Goal: Information Seeking & Learning: Learn about a topic

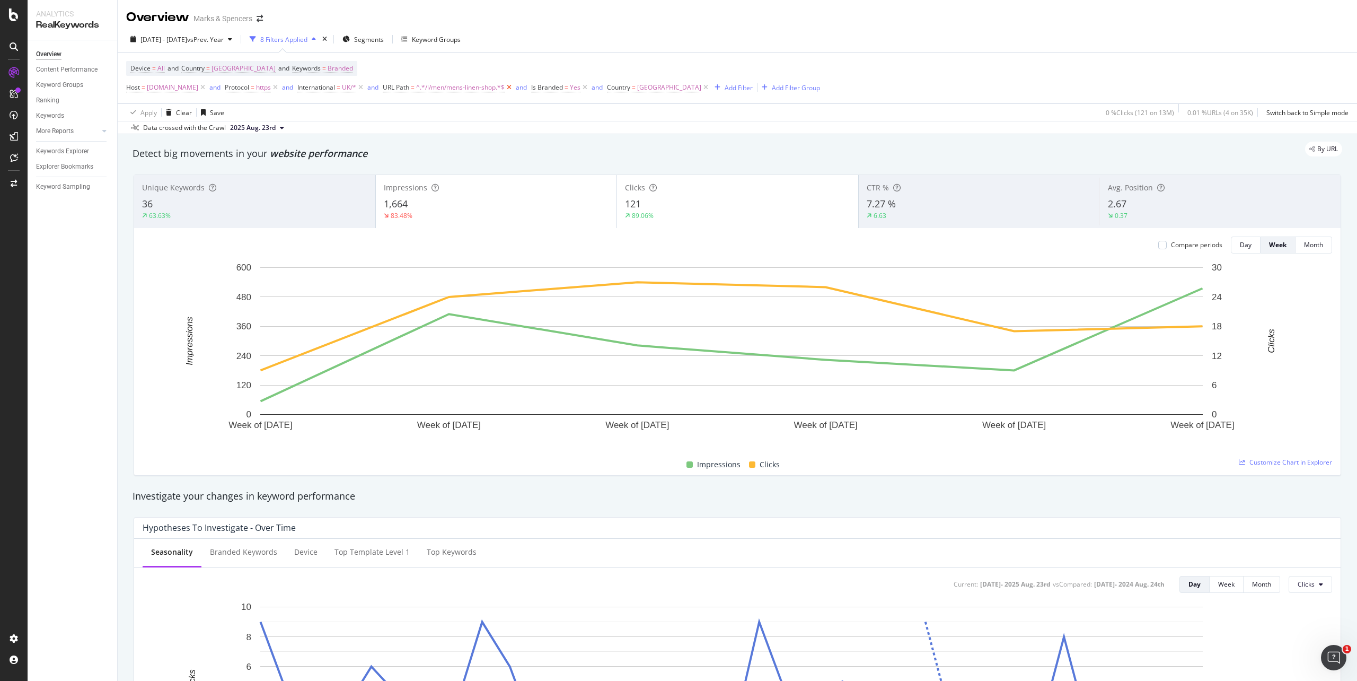
click at [514, 88] on icon at bounding box center [509, 87] width 9 height 11
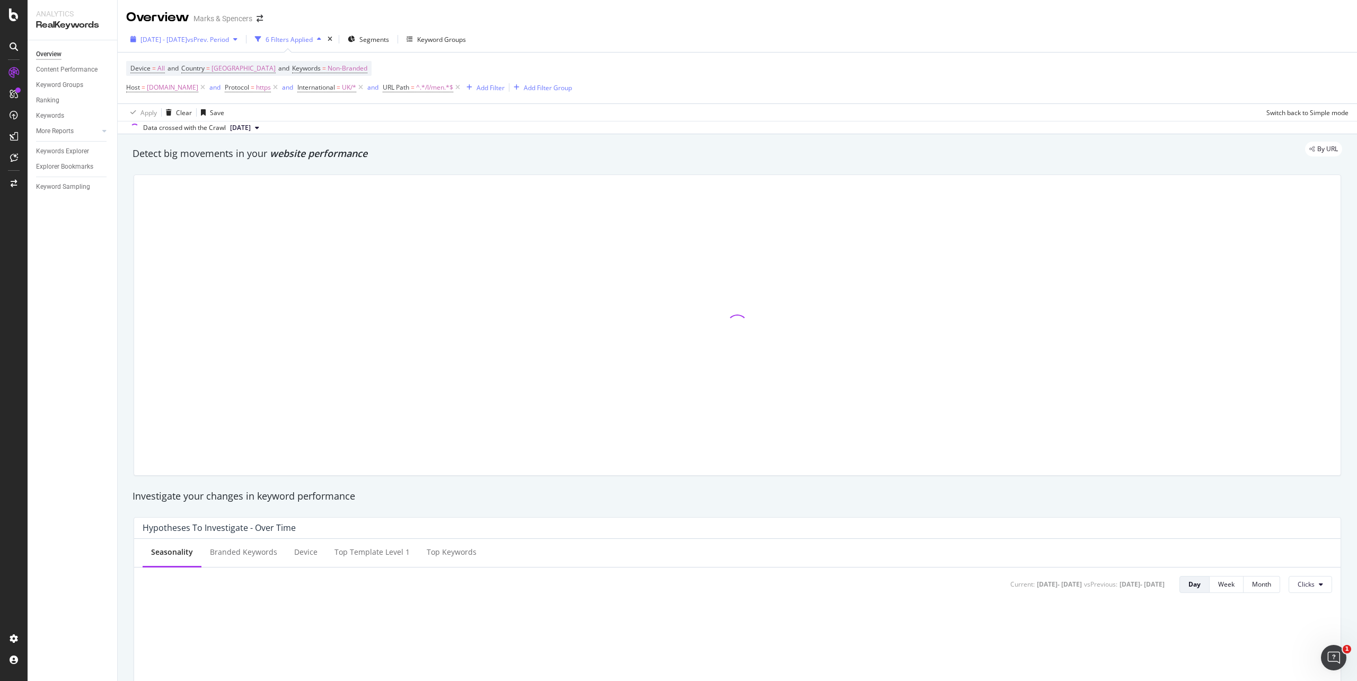
click at [138, 43] on div "2024 Oct. 20th - Oct. 26th vs Prev. Period" at bounding box center [184, 39] width 116 height 16
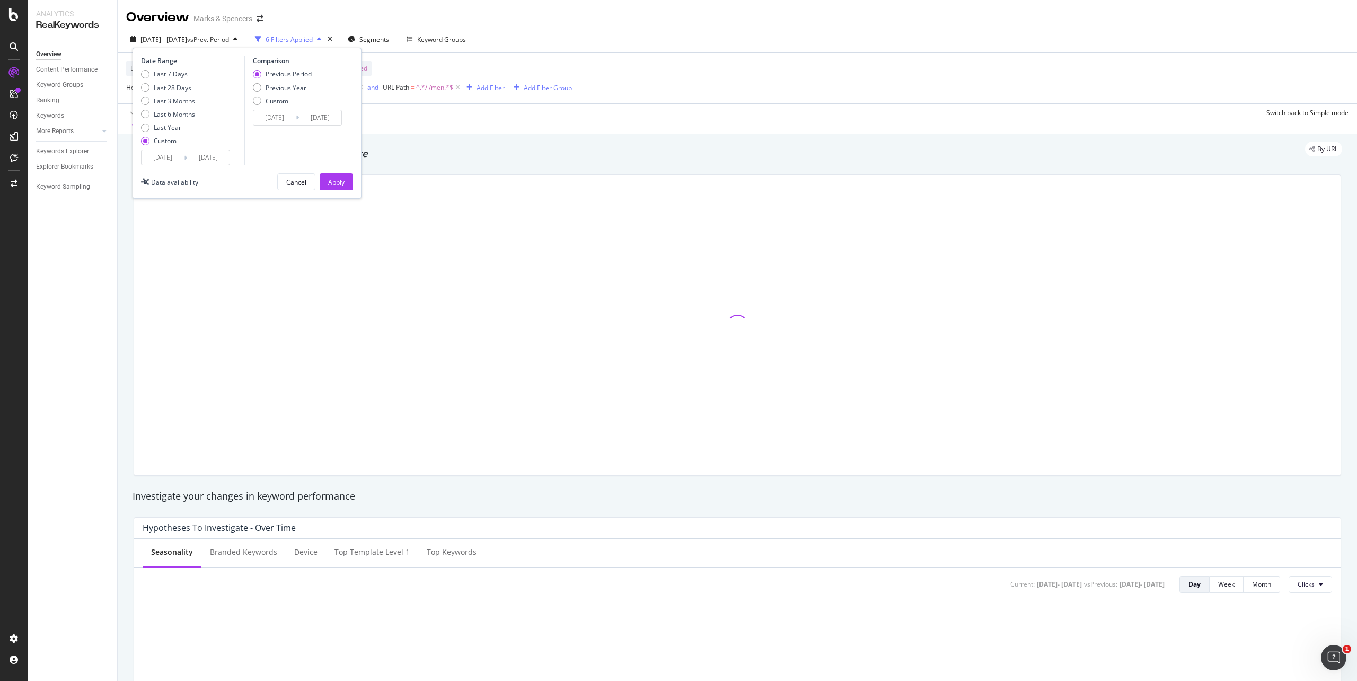
click at [161, 148] on div "Last 7 Days Last 28 Days Last 3 Months Last 6 Months Last Year Custom" at bounding box center [168, 109] width 54 height 80
click at [163, 154] on input "2024/10/20" at bounding box center [163, 157] width 42 height 15
click at [156, 194] on icon "Move backward to switch to the previous month." at bounding box center [158, 192] width 11 height 13
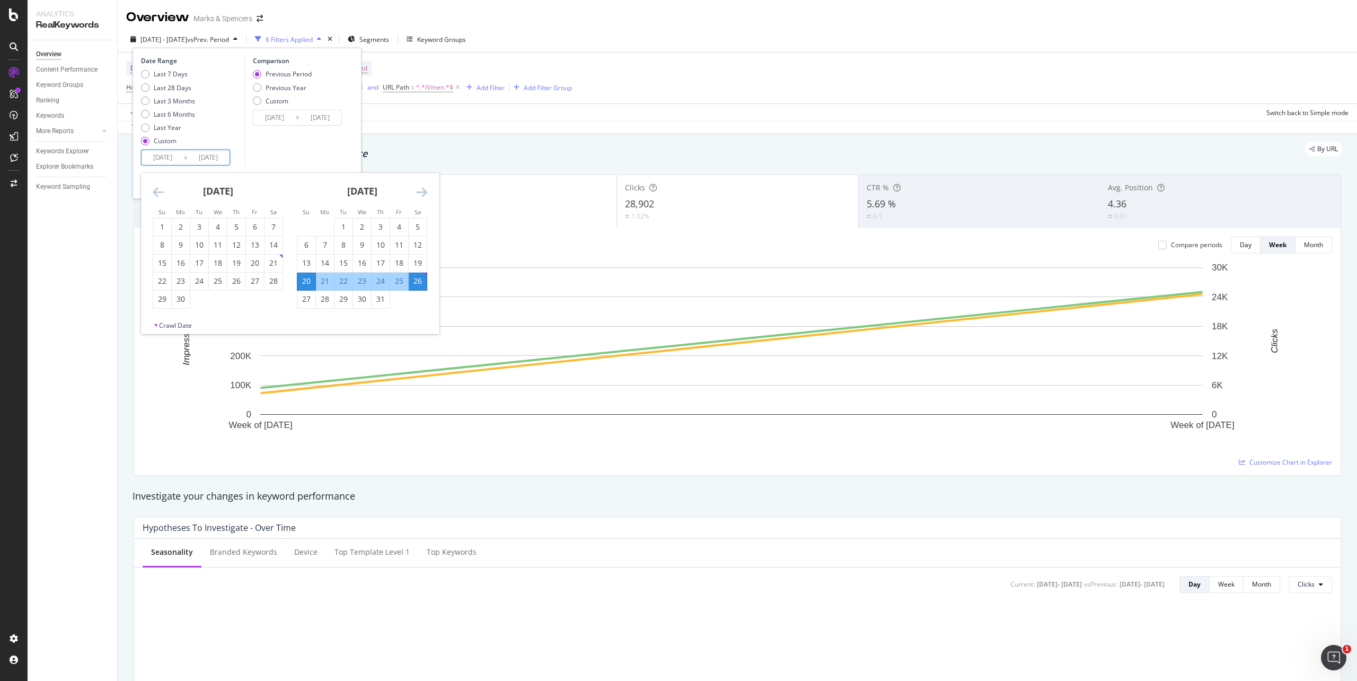
click at [156, 194] on icon "Move backward to switch to the previous month." at bounding box center [158, 192] width 11 height 13
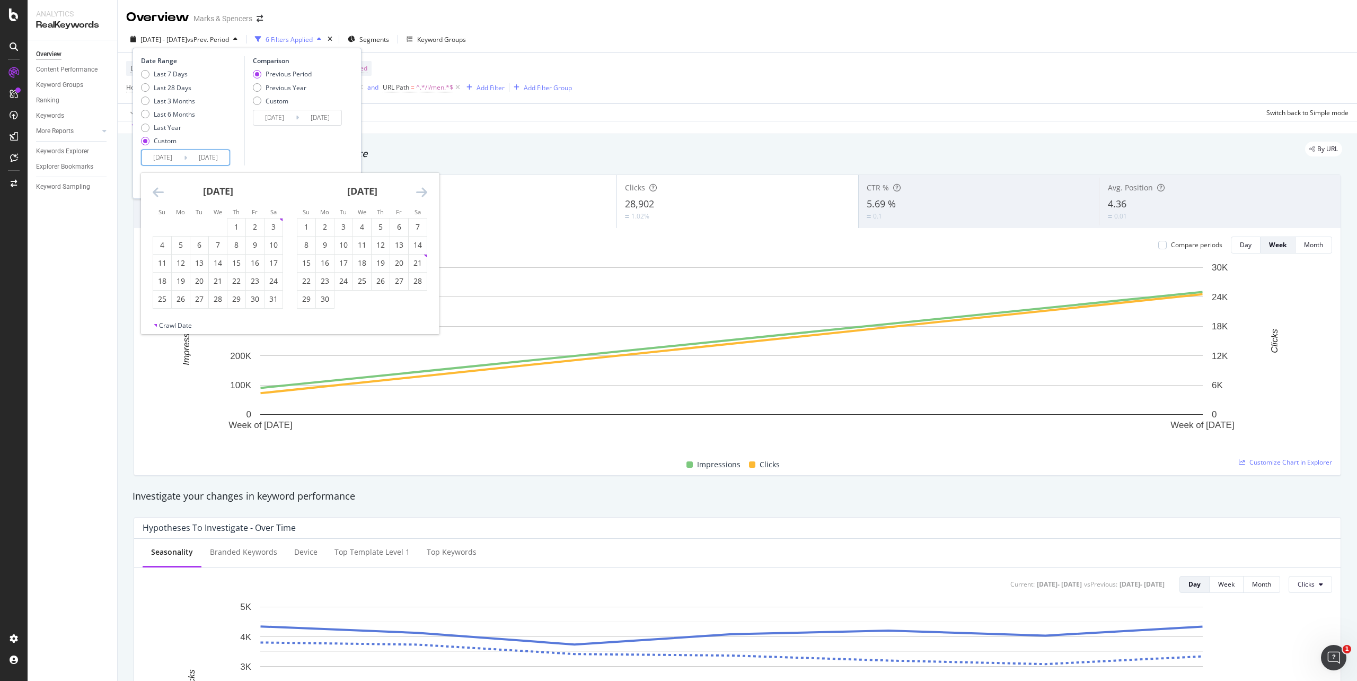
click at [425, 189] on icon "Move forward to switch to the next month." at bounding box center [421, 192] width 11 height 13
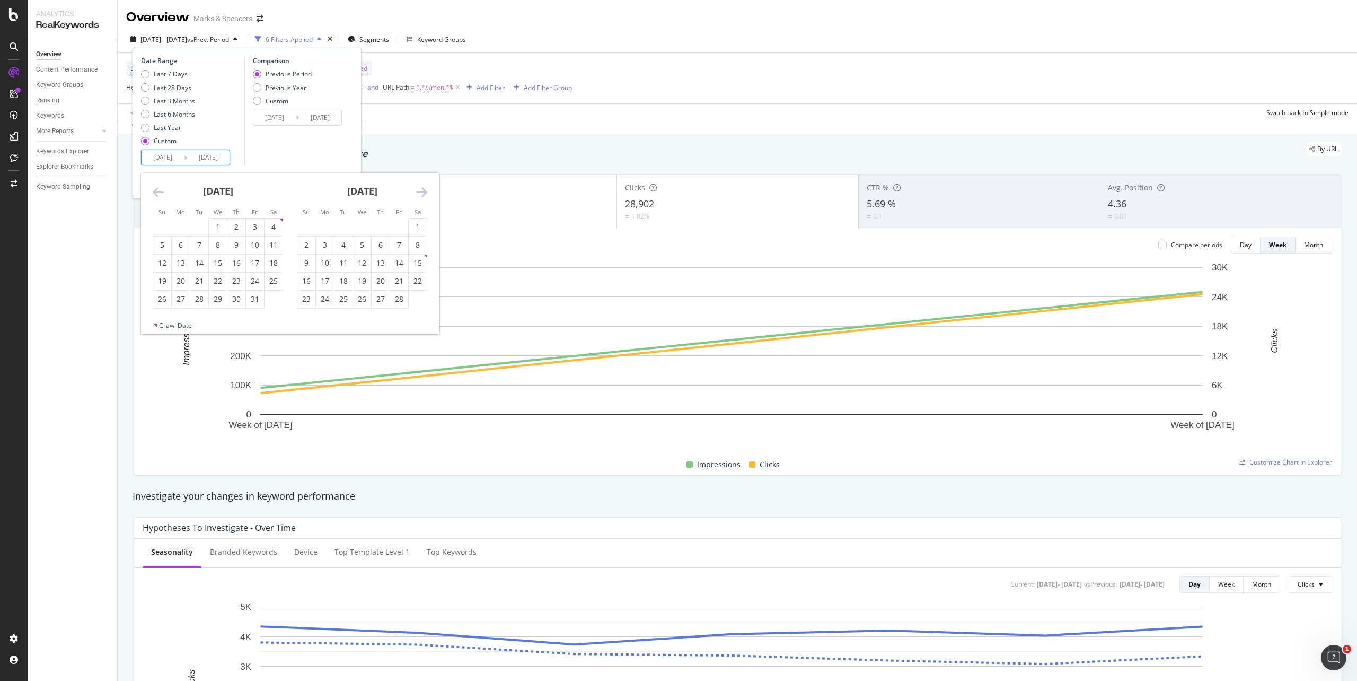
click at [425, 189] on icon "Move forward to switch to the next month." at bounding box center [421, 192] width 11 height 13
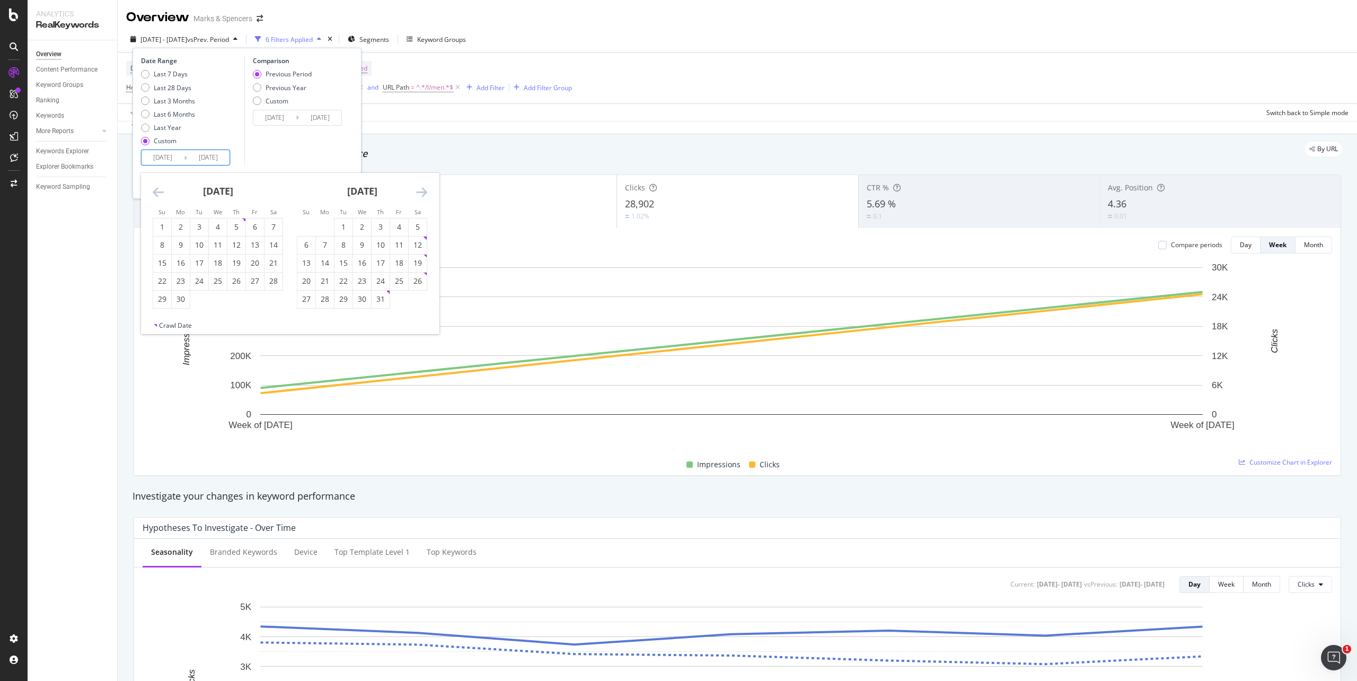
click at [425, 189] on icon "Move forward to switch to the next month." at bounding box center [421, 192] width 11 height 13
click at [166, 279] on div "20" at bounding box center [162, 281] width 18 height 11
type input "2025/07/20"
click at [416, 285] on div "23" at bounding box center [418, 281] width 18 height 11
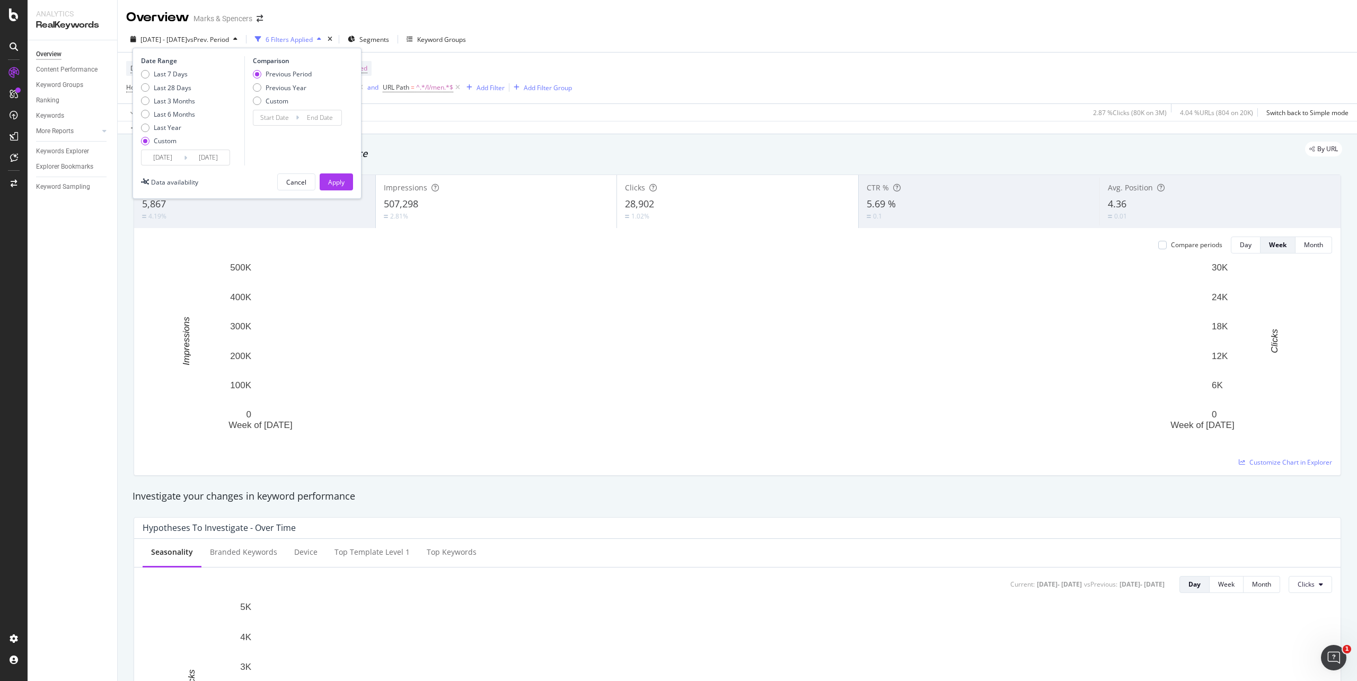
type input "2025/06/15"
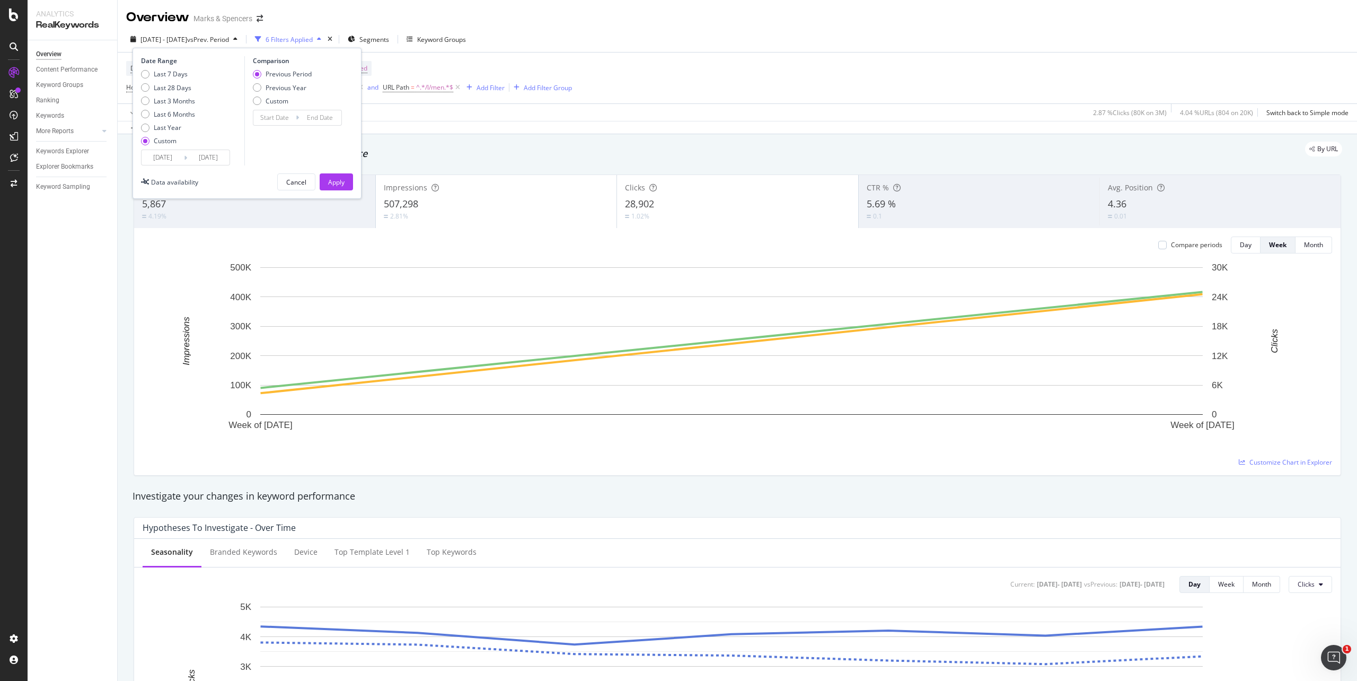
type input "2025/07/19"
type input "2025/08/23"
click at [285, 92] on div "Previous Year" at bounding box center [286, 87] width 41 height 9
type input "2024/07/21"
type input "2024/08/24"
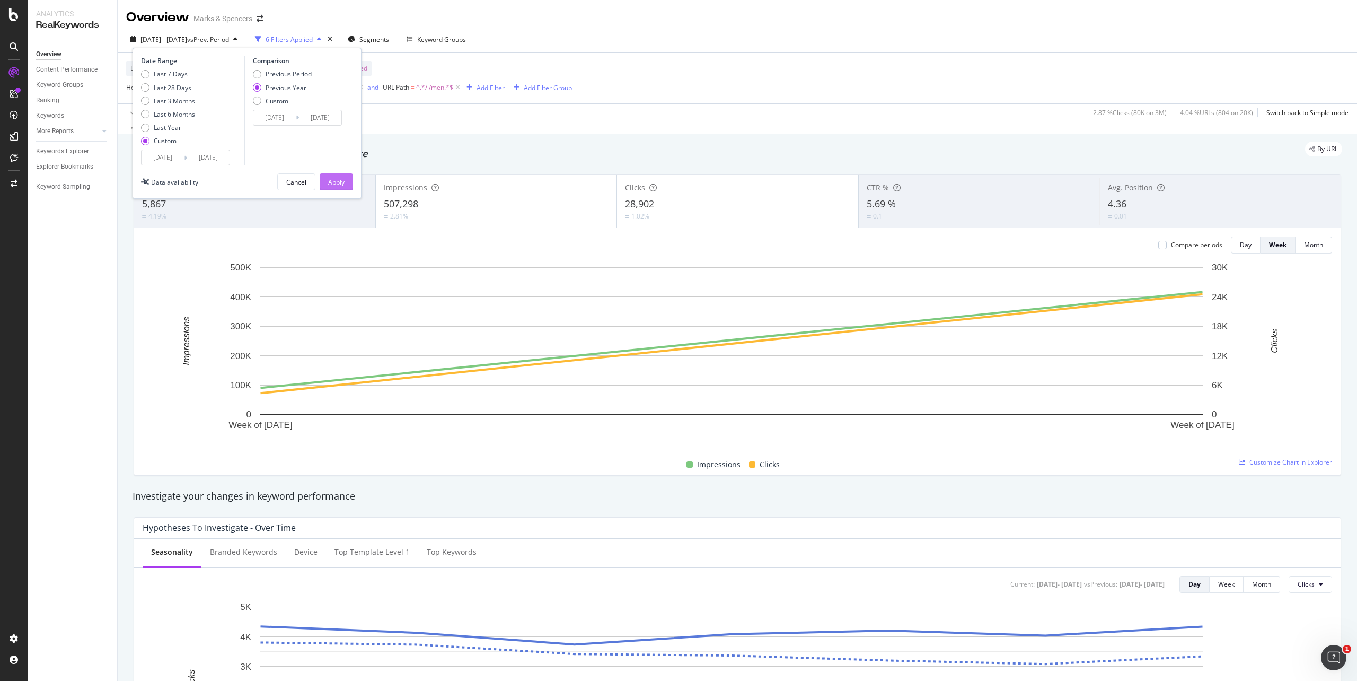
click at [331, 178] on div "Apply" at bounding box center [336, 182] width 16 height 9
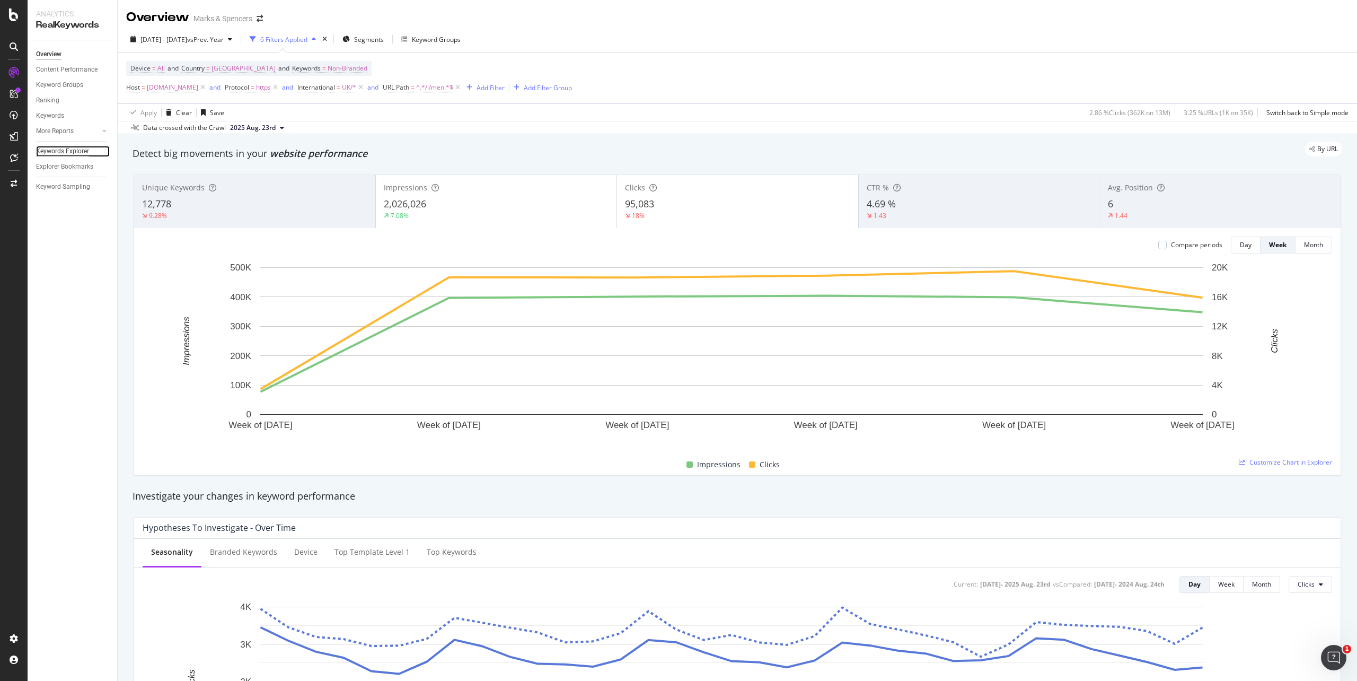
click at [73, 151] on div "Keywords Explorer" at bounding box center [62, 151] width 53 height 11
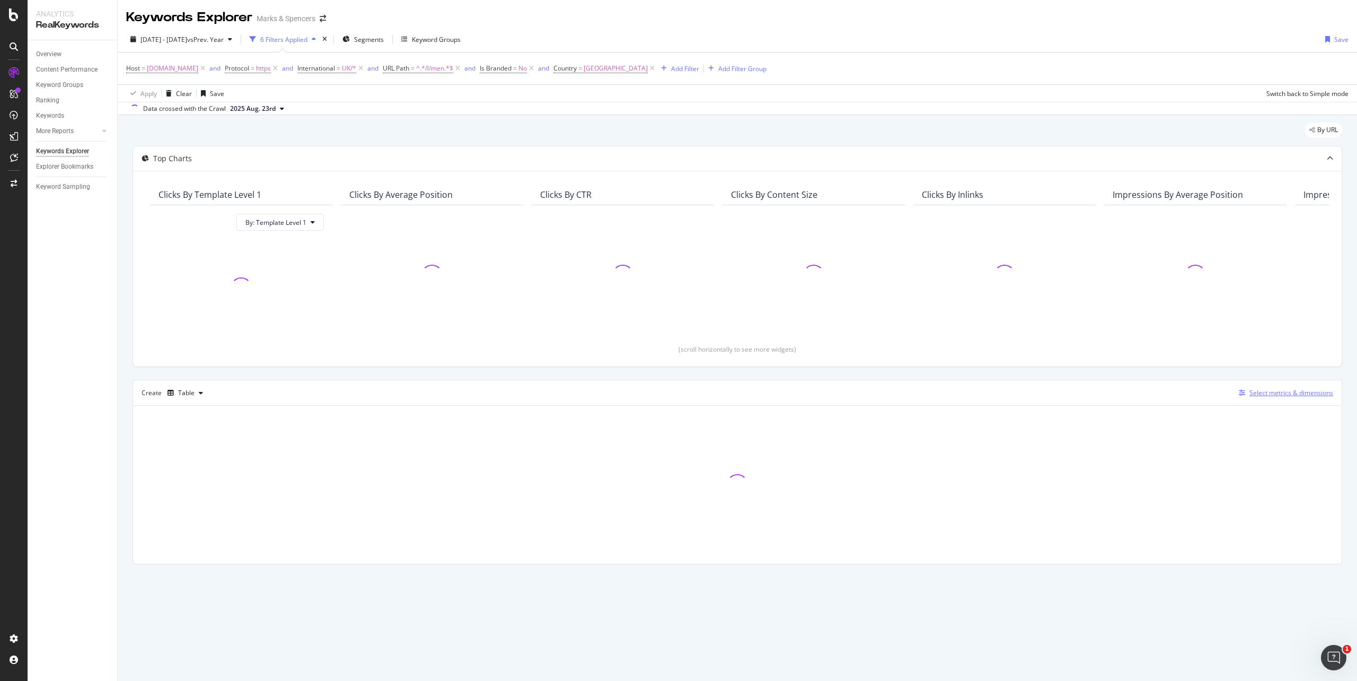
click at [1292, 389] on div "Select metrics & dimensions" at bounding box center [1284, 393] width 99 height 12
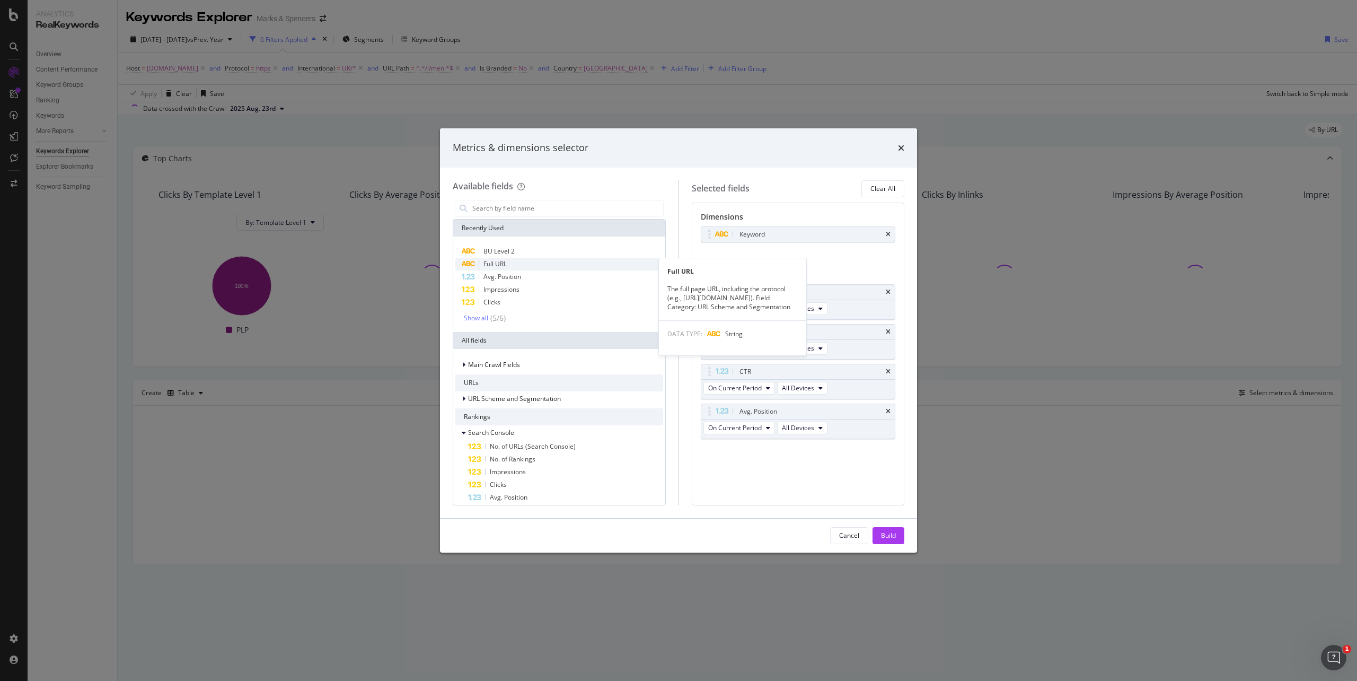
drag, startPoint x: 510, startPoint y: 261, endPoint x: 518, endPoint y: 261, distance: 8.0
click at [515, 261] on div "Full URL" at bounding box center [560, 264] width 208 height 13
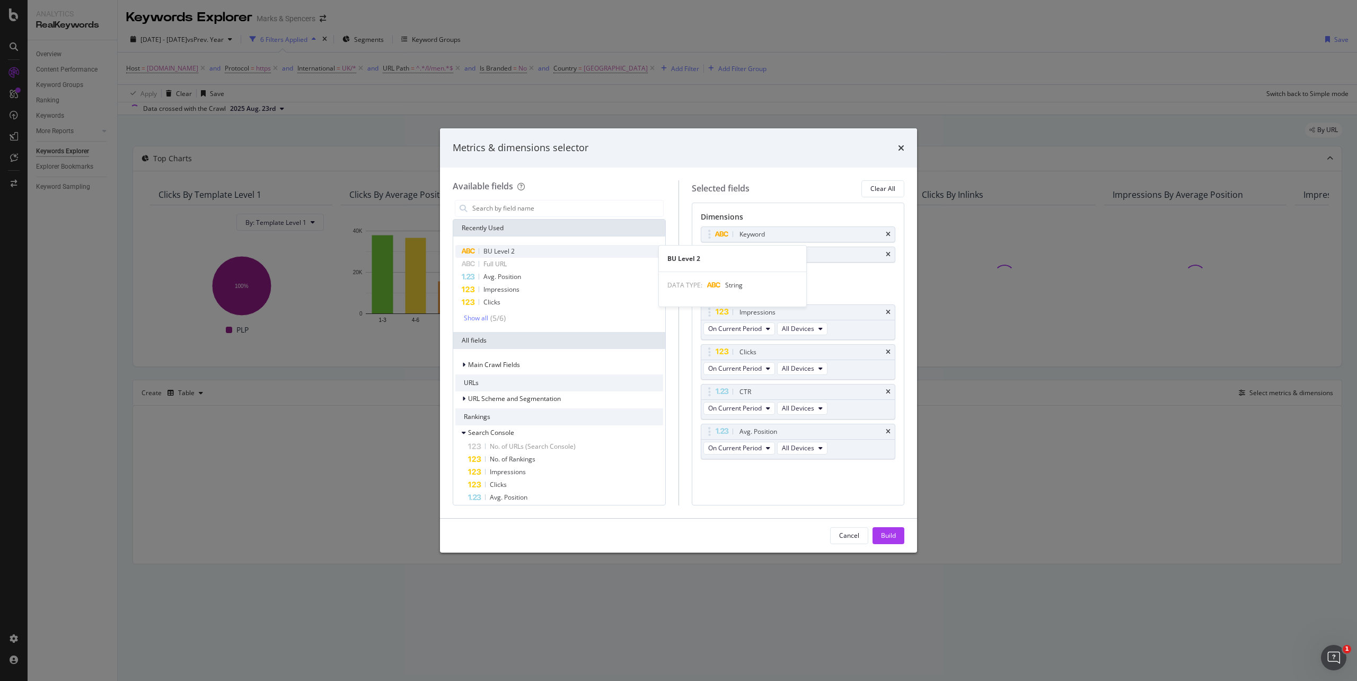
drag, startPoint x: 501, startPoint y: 248, endPoint x: 543, endPoint y: 255, distance: 42.9
click at [504, 247] on span "BU Level 2" at bounding box center [499, 251] width 31 height 9
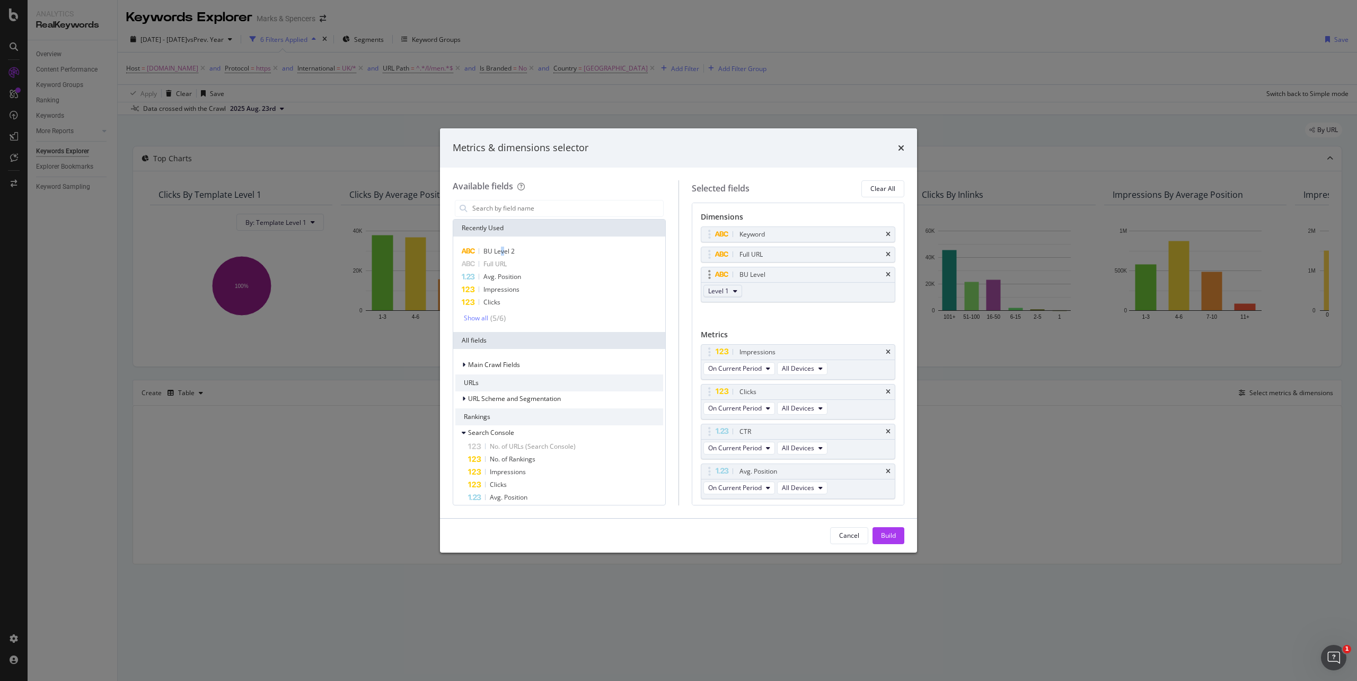
click at [734, 291] on icon "modal" at bounding box center [735, 291] width 4 height 6
click at [722, 334] on span "Level 2" at bounding box center [723, 331] width 21 height 10
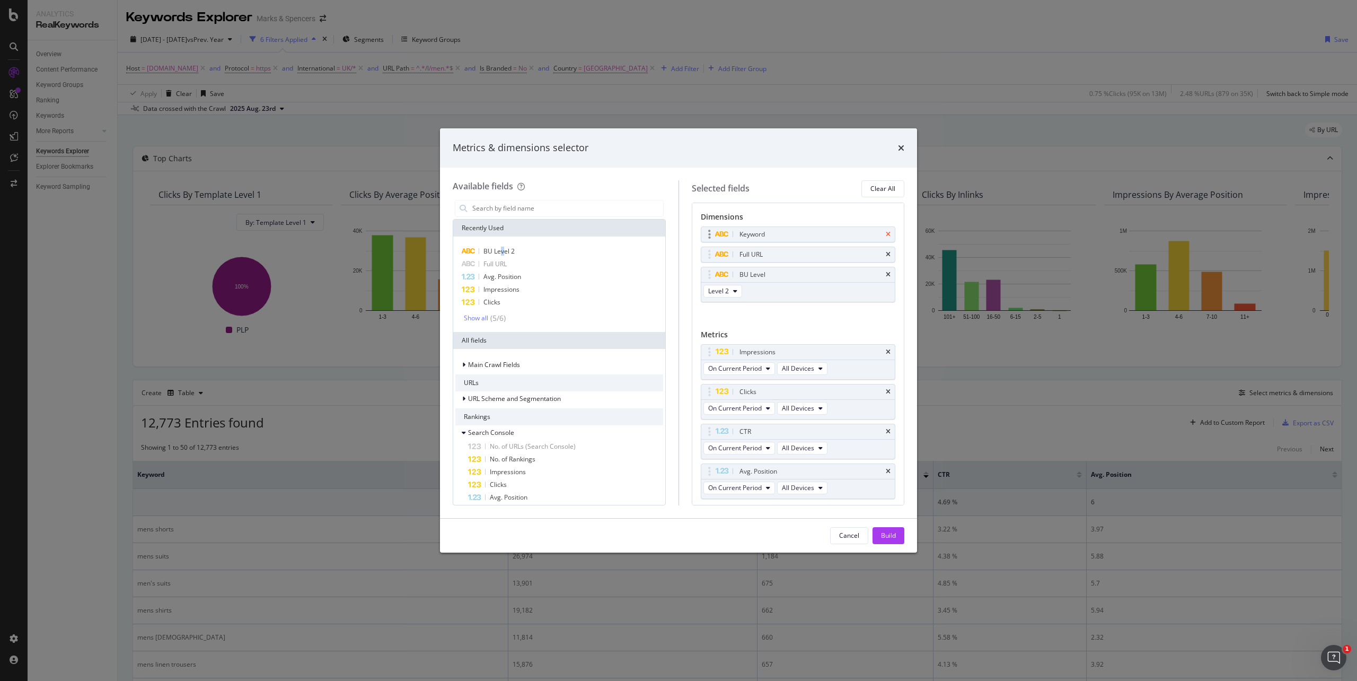
click at [886, 232] on icon "times" at bounding box center [888, 234] width 5 height 6
click at [882, 413] on div "CTR" at bounding box center [799, 411] width 194 height 15
click at [882, 411] on div "CTR" at bounding box center [799, 411] width 194 height 15
click at [886, 412] on icon "times" at bounding box center [888, 411] width 5 height 6
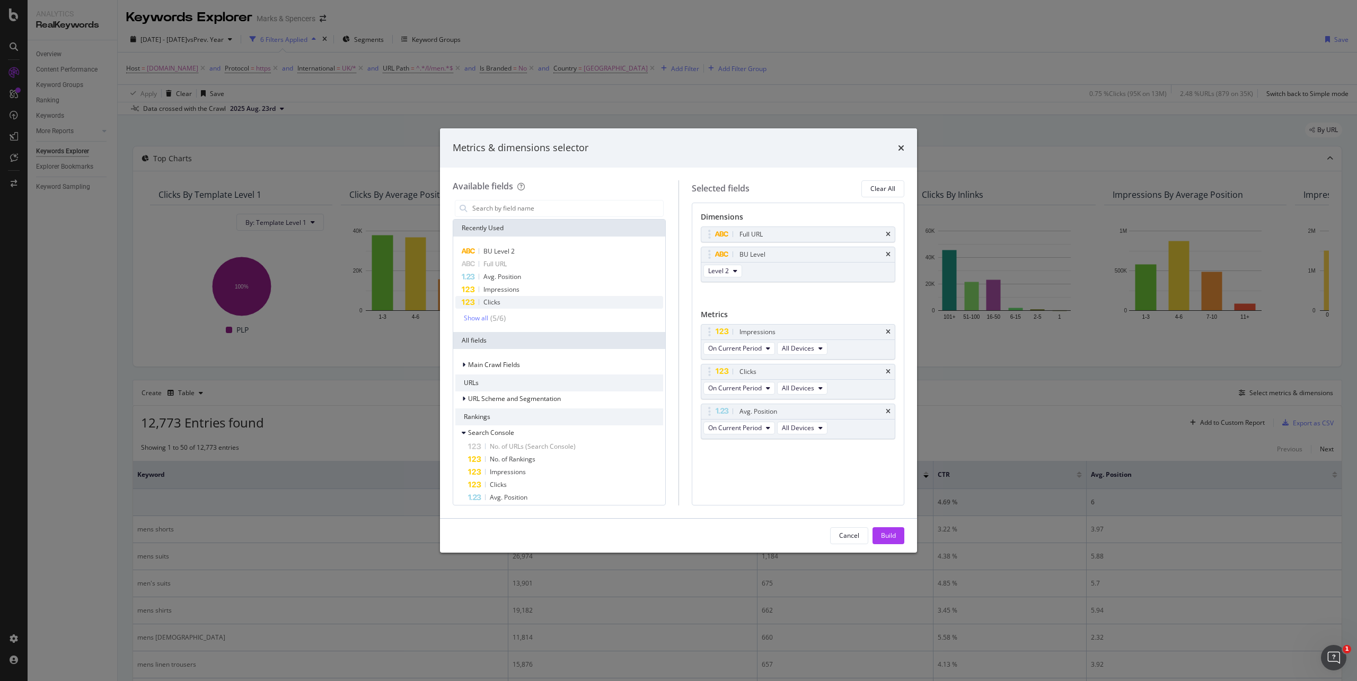
click at [514, 302] on div "Clicks" at bounding box center [560, 302] width 208 height 13
drag, startPoint x: 713, startPoint y: 459, endPoint x: 713, endPoint y: 410, distance: 48.3
click at [713, 410] on body "Analytics RealKeywords Overview Content Performance Keyword Groups Ranking Keyw…" at bounding box center [678, 340] width 1357 height 681
click at [730, 431] on span "On Compared Period" at bounding box center [739, 427] width 62 height 9
click at [737, 503] on span "Diff. between Periods - Value" at bounding box center [764, 508] width 102 height 10
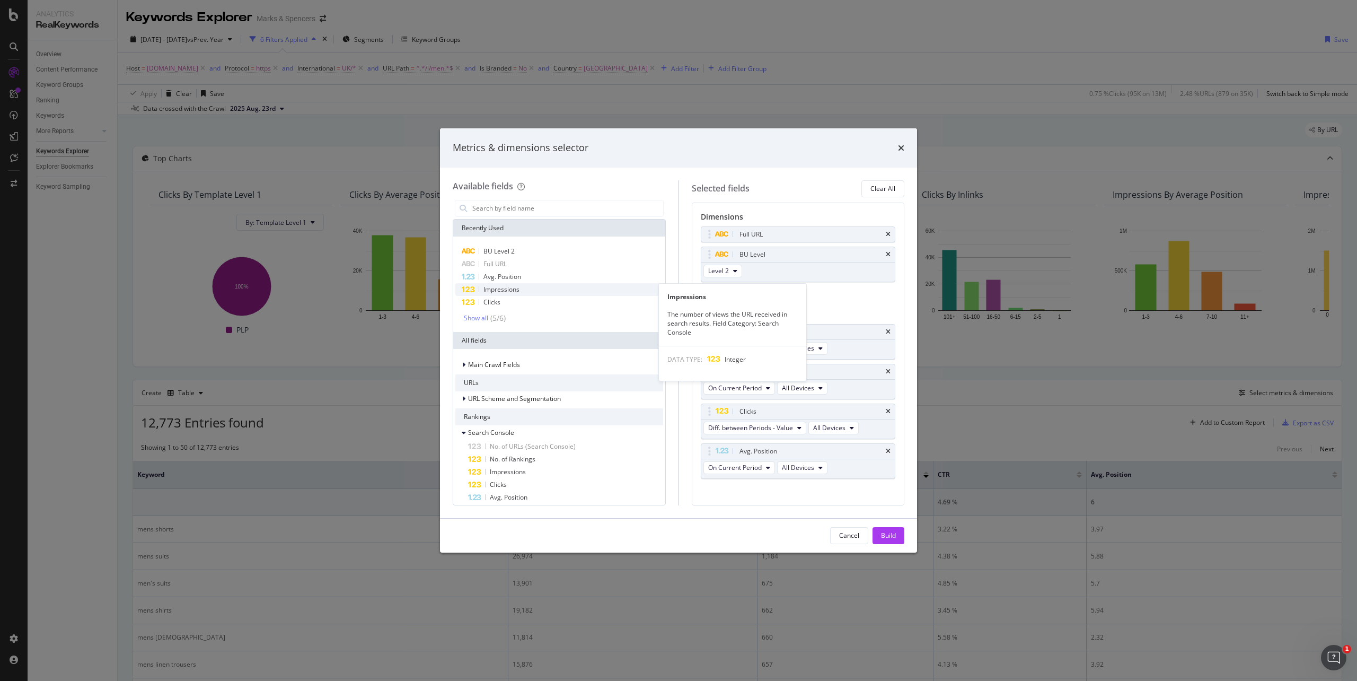
click at [504, 291] on span "Impressions" at bounding box center [502, 289] width 36 height 9
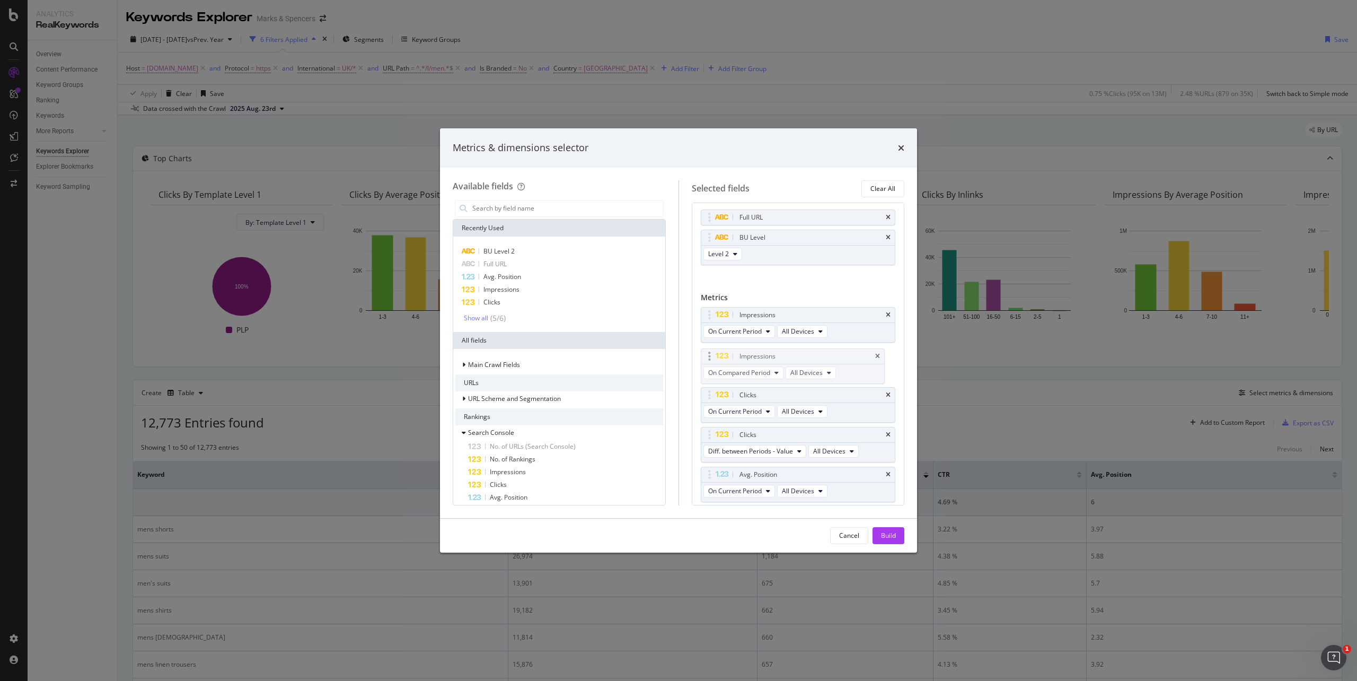
drag, startPoint x: 713, startPoint y: 477, endPoint x: 713, endPoint y: 357, distance: 120.4
click at [737, 374] on span "On Compared Period" at bounding box center [739, 370] width 62 height 9
click at [748, 448] on span "Diff. between Periods - Value" at bounding box center [764, 450] width 102 height 10
click at [493, 280] on span "Avg. Position" at bounding box center [503, 276] width 38 height 9
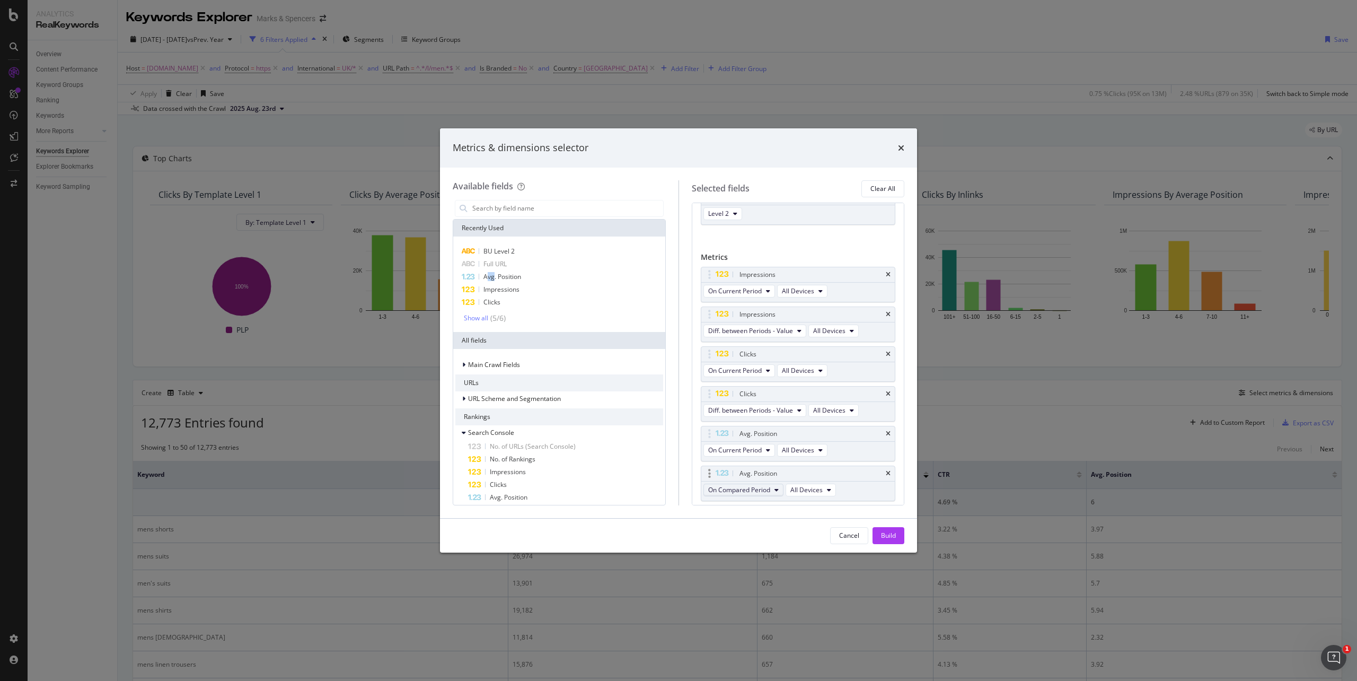
click at [757, 494] on span "On Compared Period" at bounding box center [739, 489] width 62 height 9
click at [760, 564] on div "Diff. between Periods - Value" at bounding box center [764, 570] width 119 height 15
click at [879, 540] on button "Build" at bounding box center [889, 535] width 32 height 17
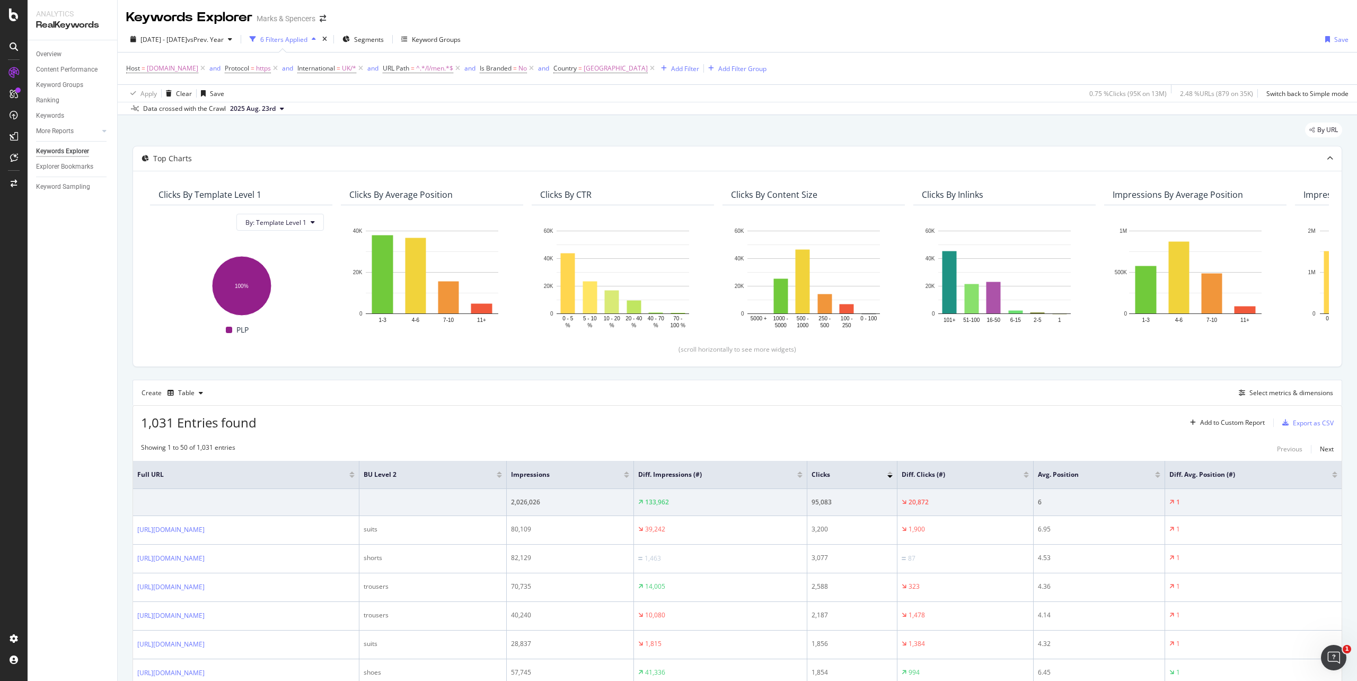
click at [1029, 474] on div at bounding box center [1026, 472] width 5 height 3
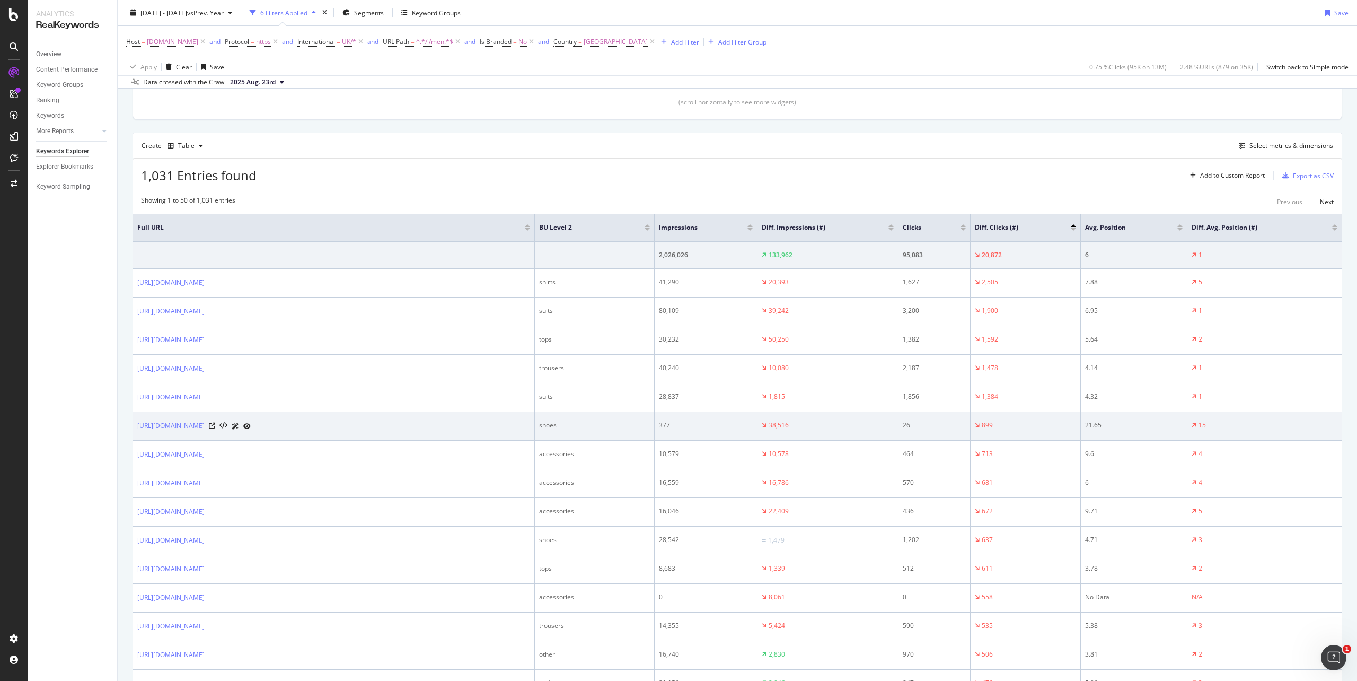
scroll to position [283, 0]
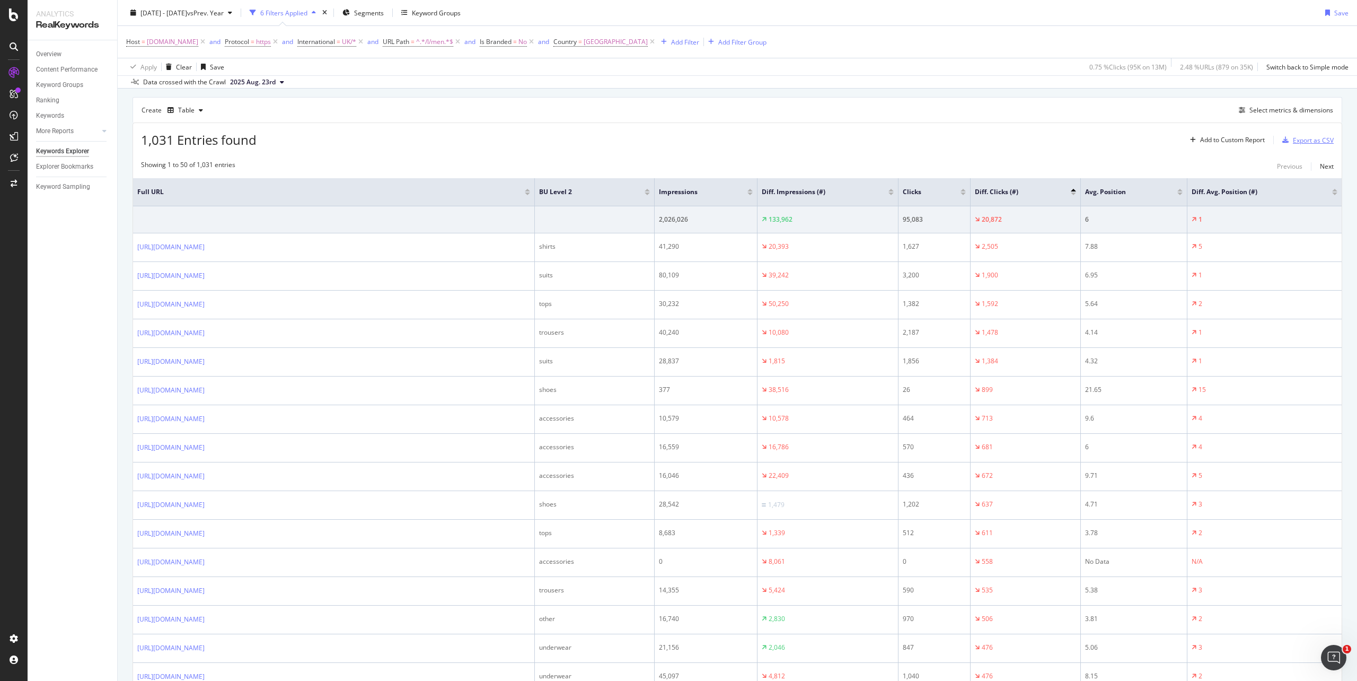
click at [1301, 140] on div "Export as CSV" at bounding box center [1313, 140] width 41 height 9
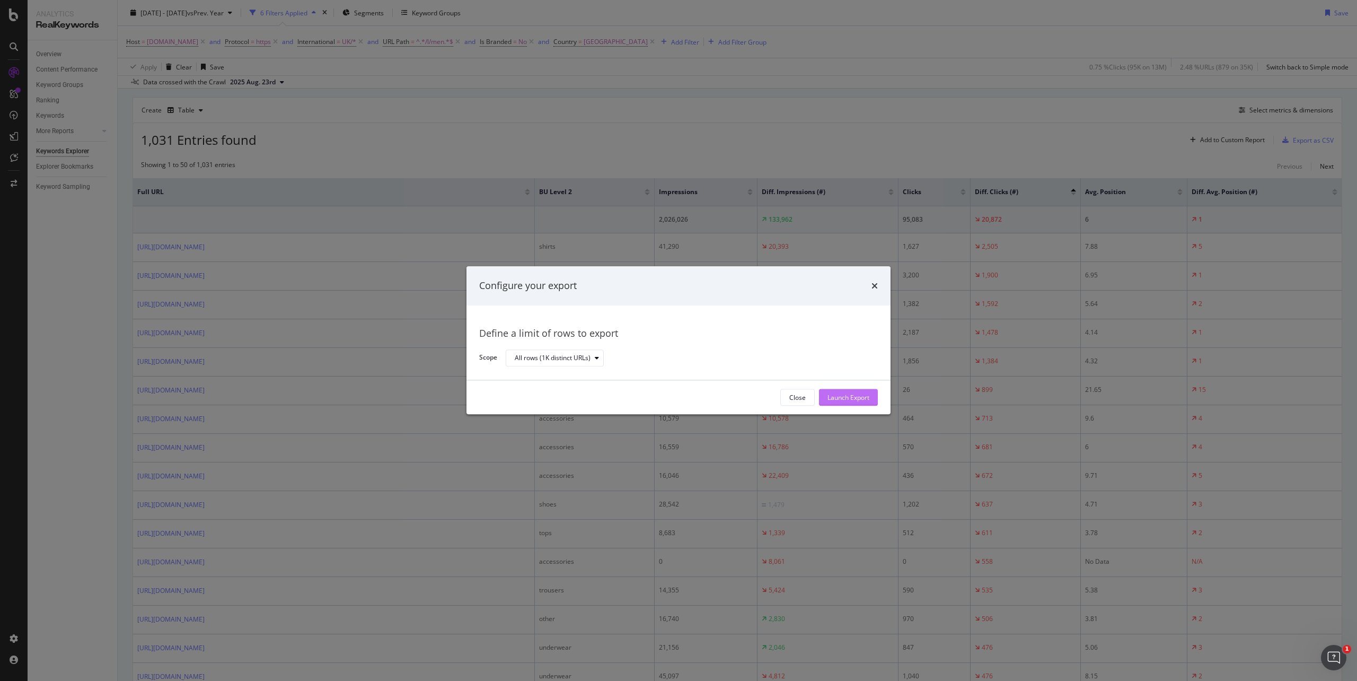
click at [845, 389] on button "Launch Export" at bounding box center [848, 397] width 59 height 17
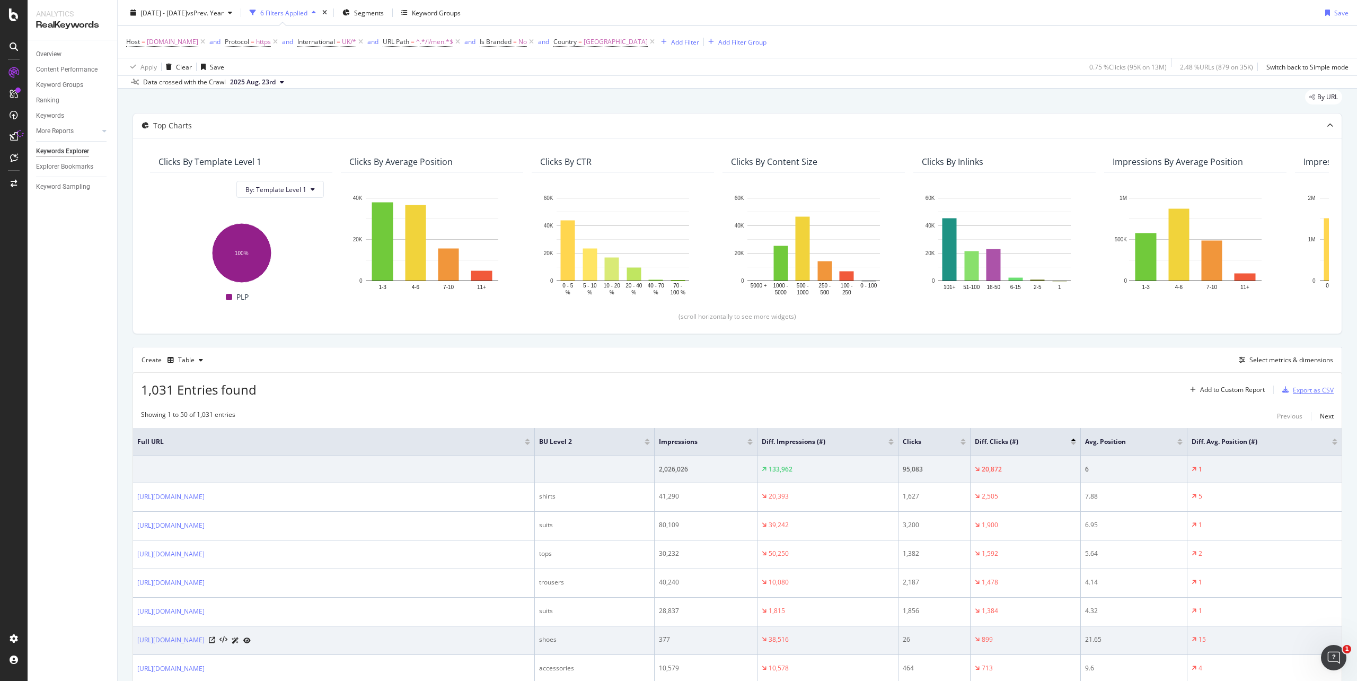
scroll to position [0, 0]
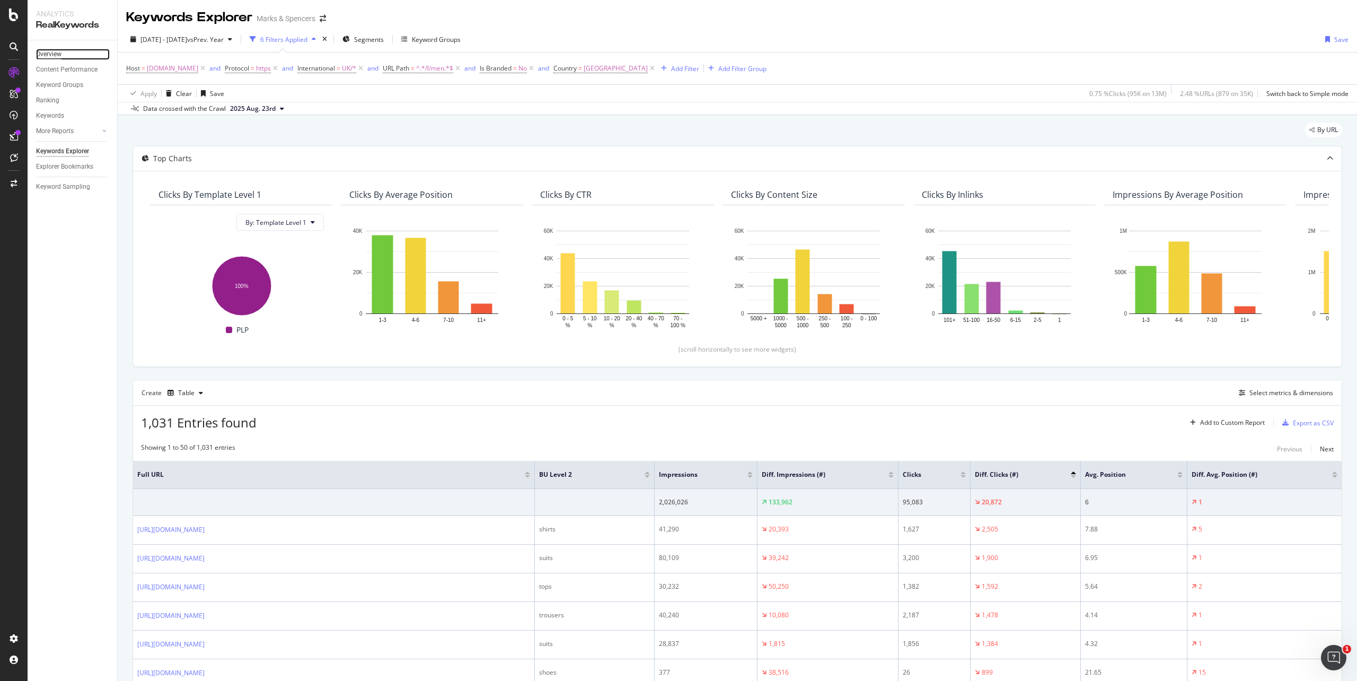
click at [51, 52] on div "Overview" at bounding box center [48, 54] width 25 height 11
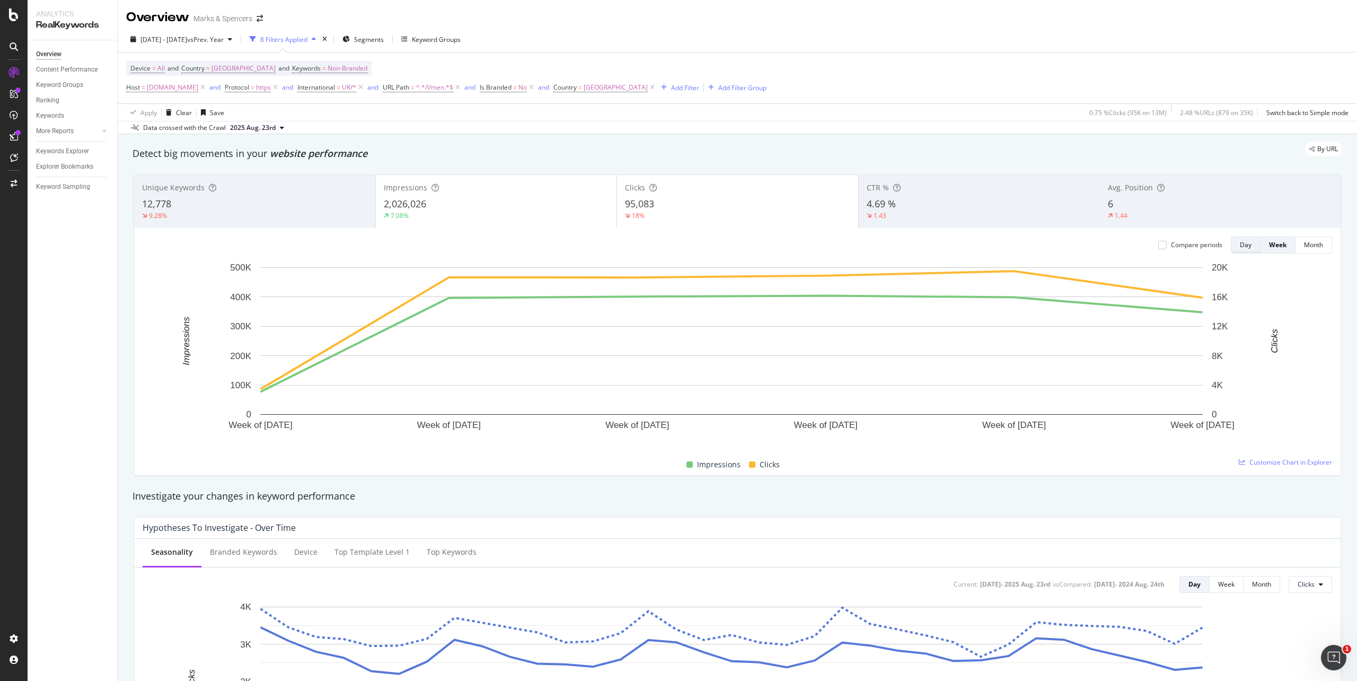
click at [1240, 249] on div "Day" at bounding box center [1246, 244] width 12 height 9
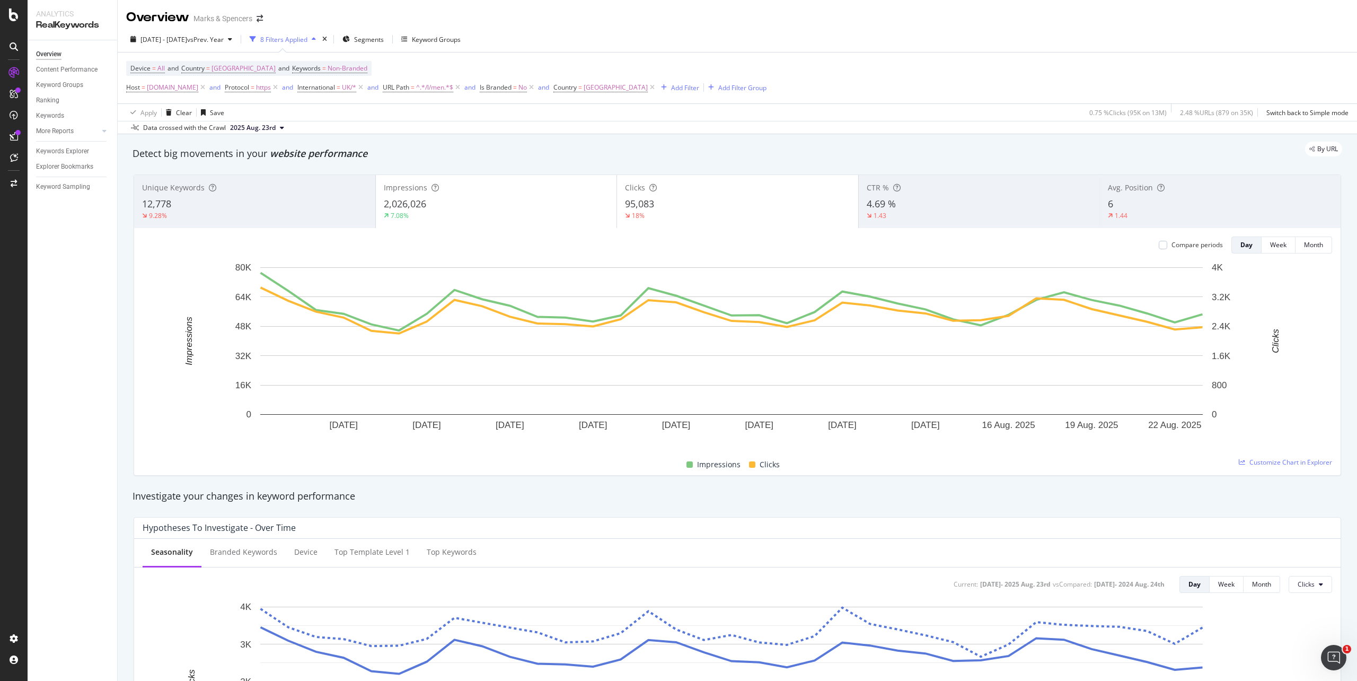
click at [551, 218] on div "7.08%" at bounding box center [496, 216] width 225 height 10
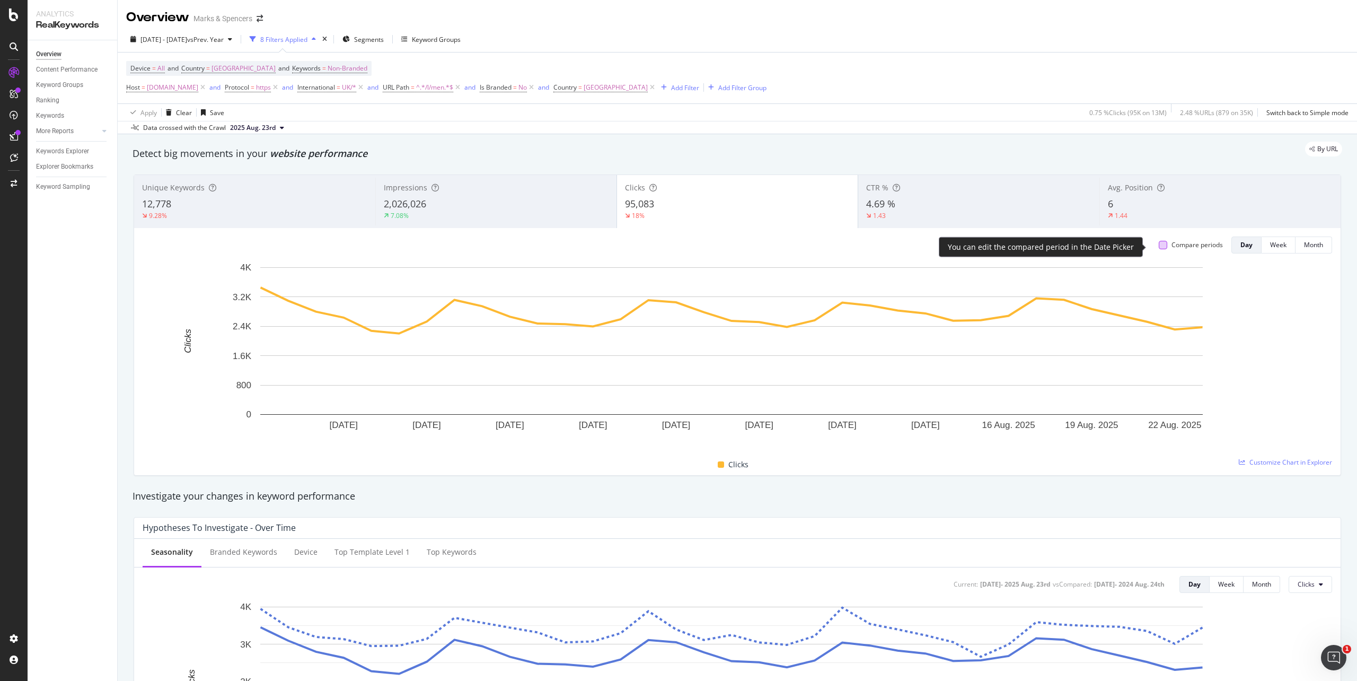
click at [1159, 249] on div at bounding box center [1163, 245] width 8 height 8
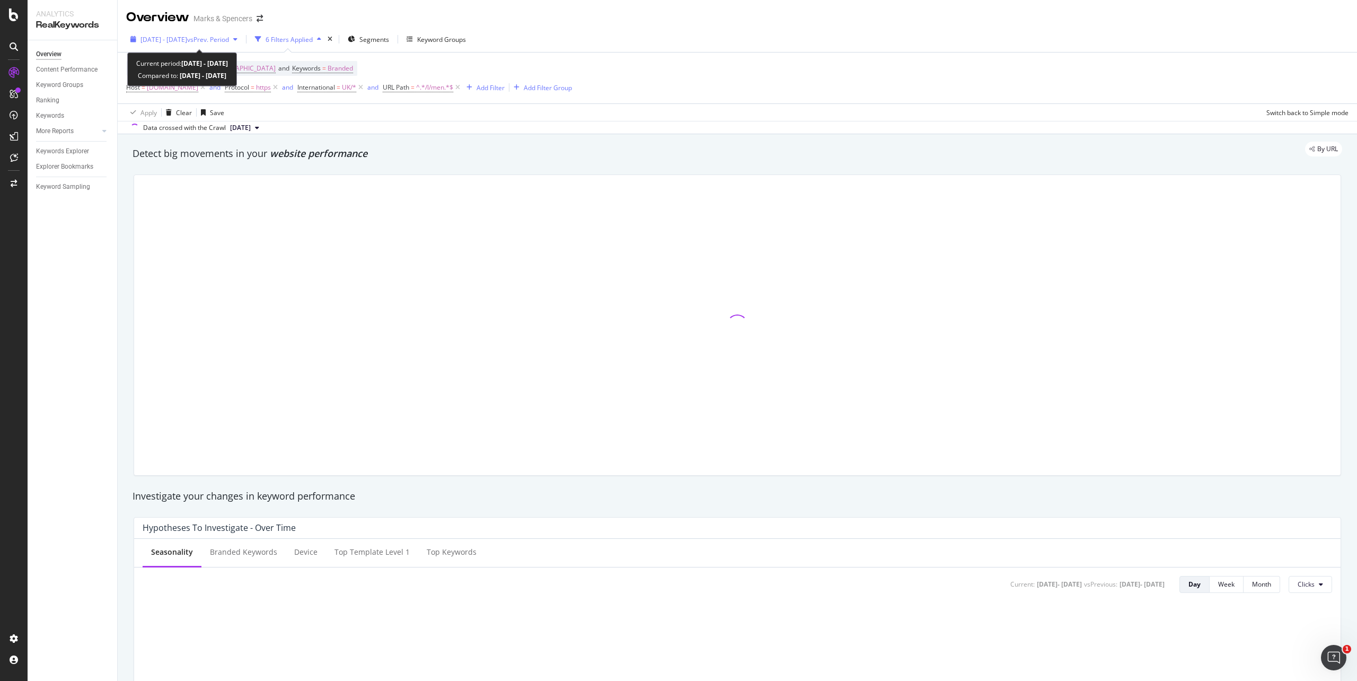
click at [130, 35] on div "[DATE] - [DATE] vs Prev. Period" at bounding box center [184, 39] width 116 height 16
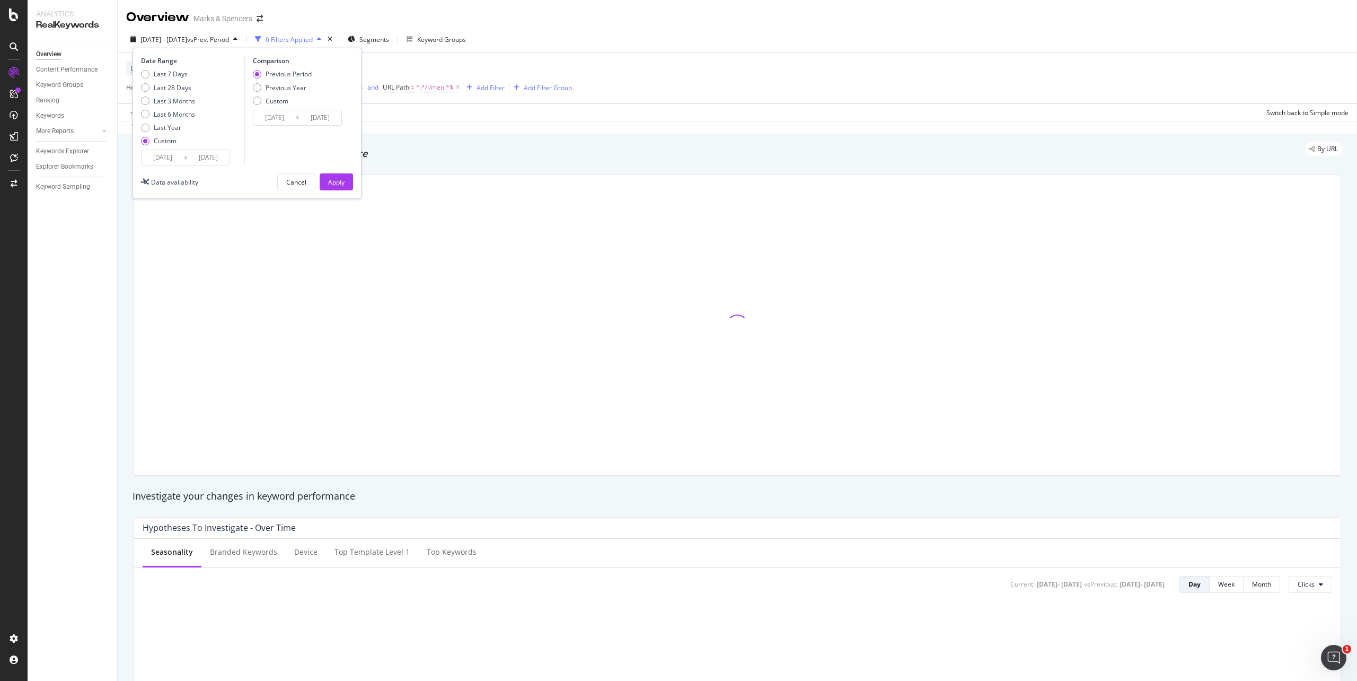
click at [154, 157] on input "2024/10/20" at bounding box center [163, 157] width 42 height 15
click at [428, 196] on div "November 2024 1 2 3 4 5 6 7 8 9 10 11 12 13 14 15 16 17 18 19 20 21 22 23 24 25…" at bounding box center [362, 241] width 144 height 136
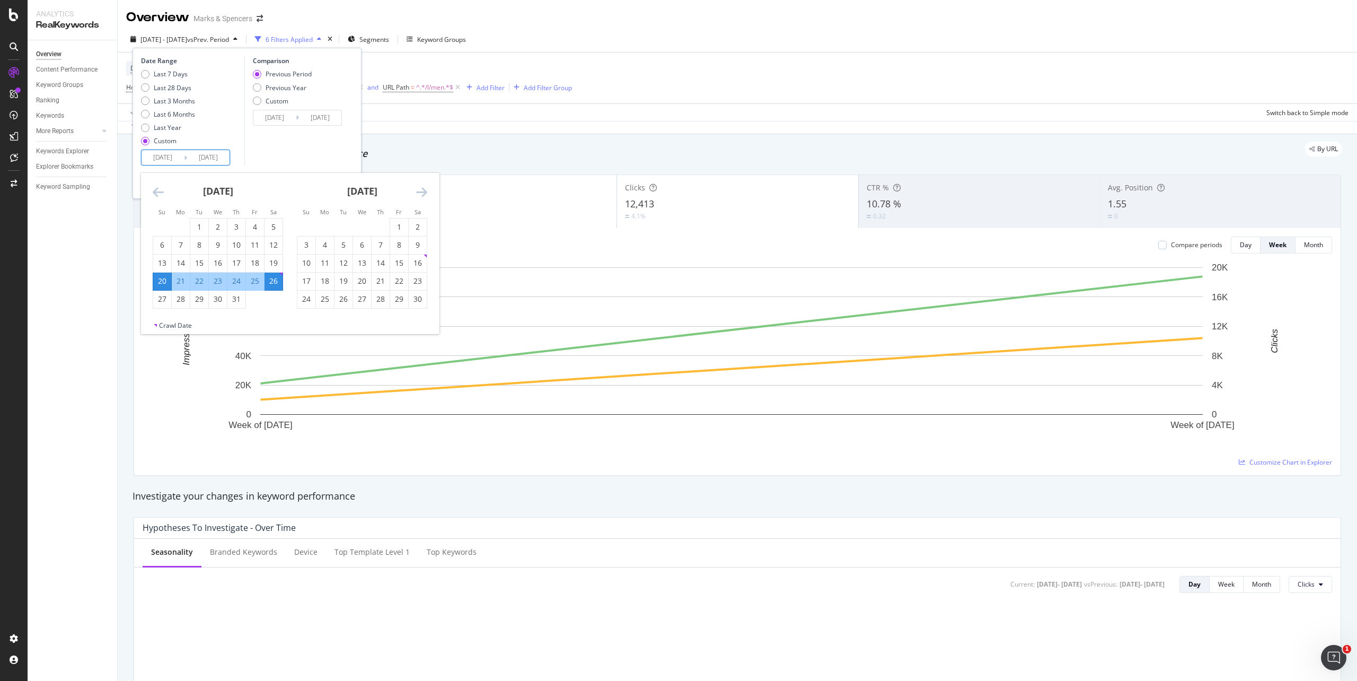
click at [424, 194] on icon "Move forward to switch to the next month." at bounding box center [421, 192] width 11 height 13
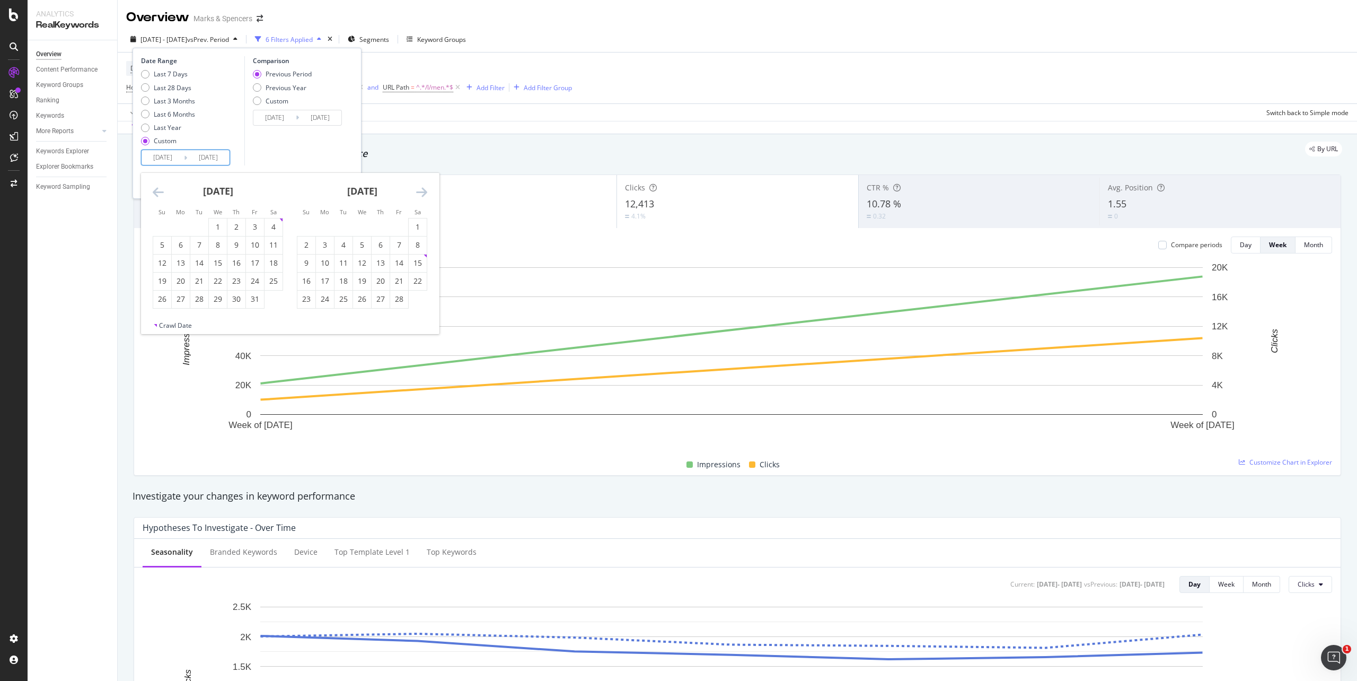
click at [424, 194] on icon "Move forward to switch to the next month." at bounding box center [421, 192] width 11 height 13
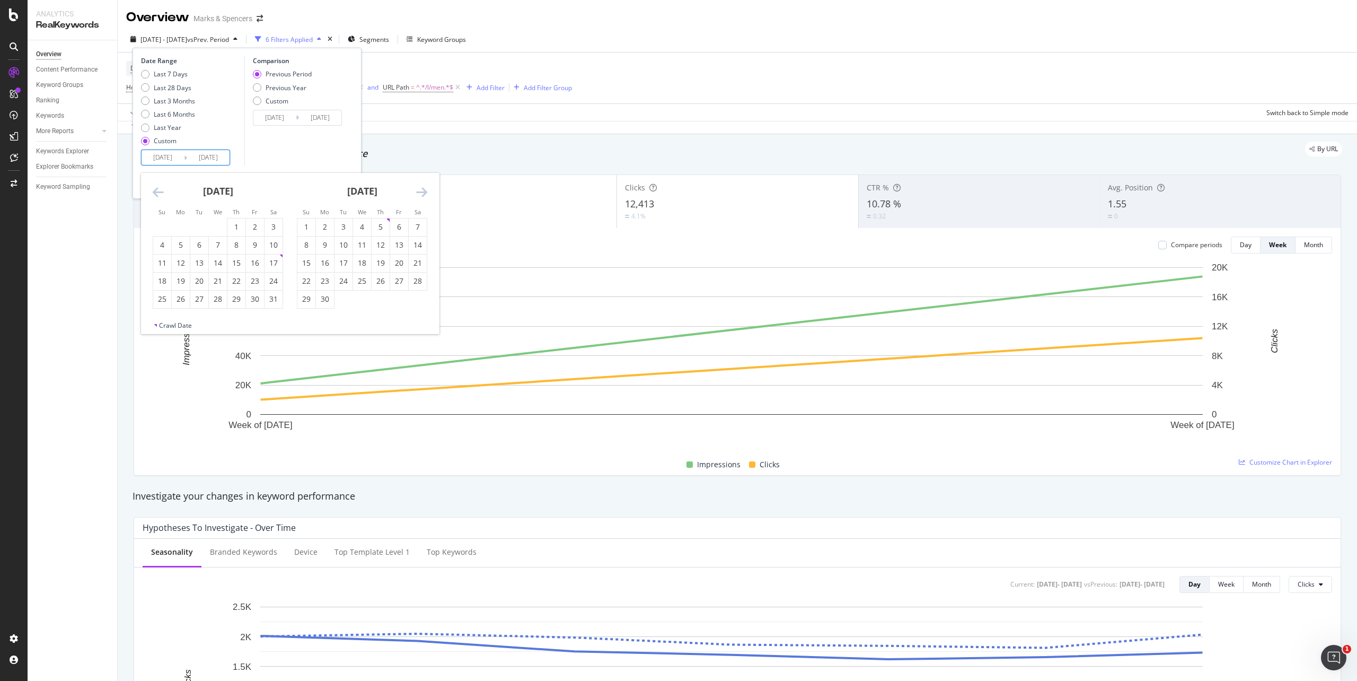
click at [424, 194] on icon "Move forward to switch to the next month." at bounding box center [421, 192] width 11 height 13
click at [152, 189] on div "August 2025 1 2 3 4 5 6 7 8 9 10 11 12 13 14 15 16 17 18 19 20 21 22 23 24 25 2…" at bounding box center [218, 250] width 144 height 154
click at [156, 191] on icon "Move backward to switch to the previous month." at bounding box center [158, 192] width 11 height 13
click at [168, 281] on div "20" at bounding box center [162, 281] width 18 height 11
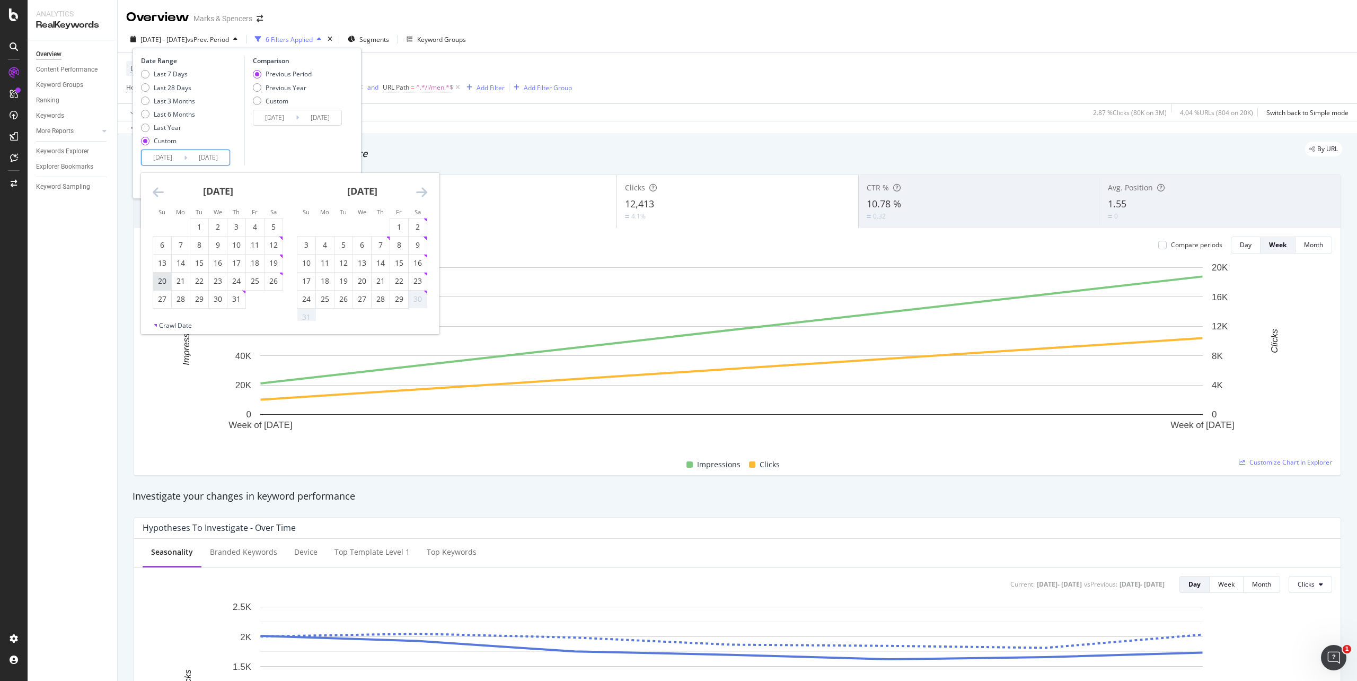
type input "2025/07/20"
click at [411, 285] on div "23" at bounding box center [418, 281] width 18 height 11
type input "2025/08/23"
type input "2025/06/15"
type input "2025/07/19"
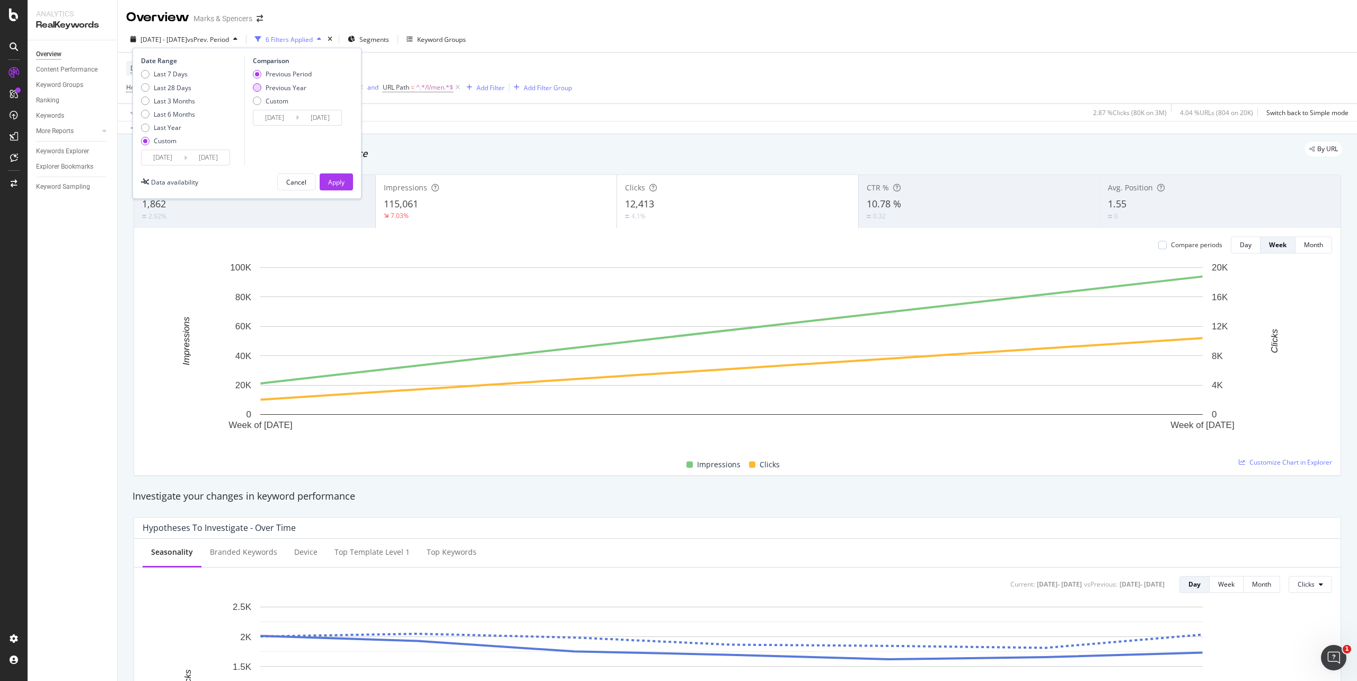
click at [293, 86] on div "Previous Year" at bounding box center [286, 87] width 41 height 9
type input "2024/07/21"
type input "2024/08/24"
click at [329, 182] on div "Apply" at bounding box center [336, 182] width 16 height 9
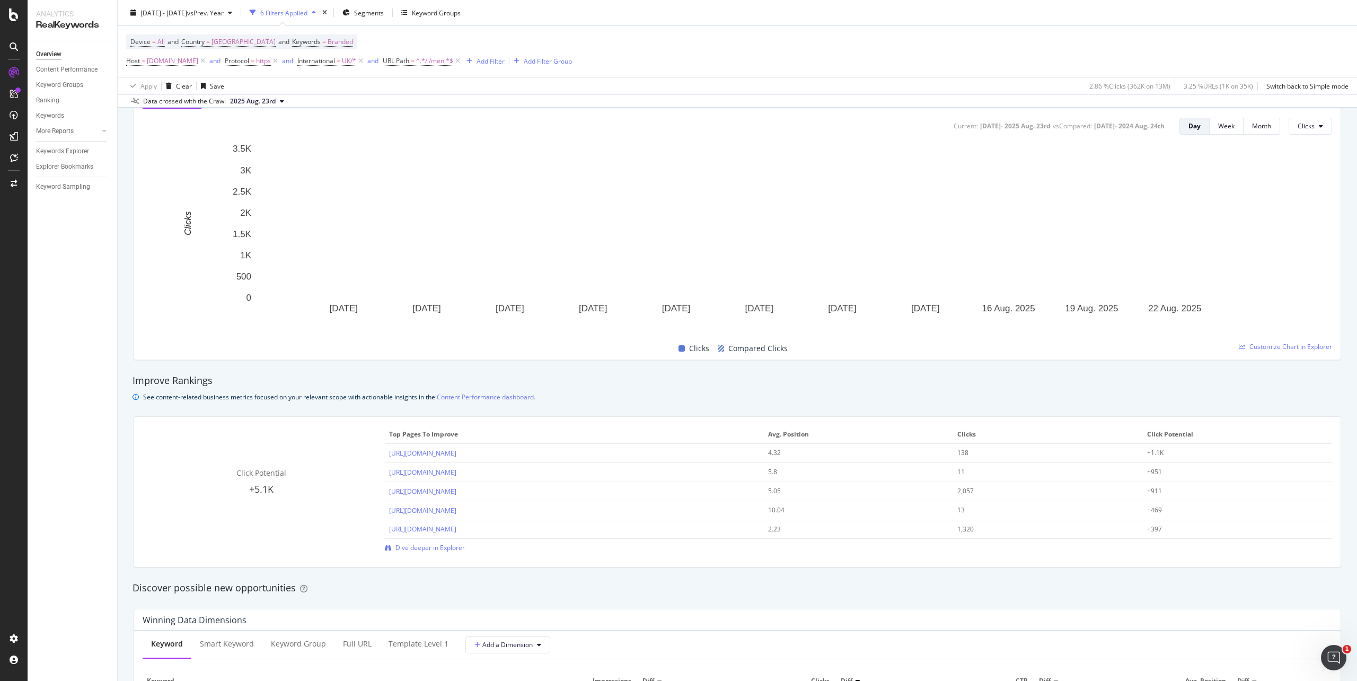
scroll to position [353, 0]
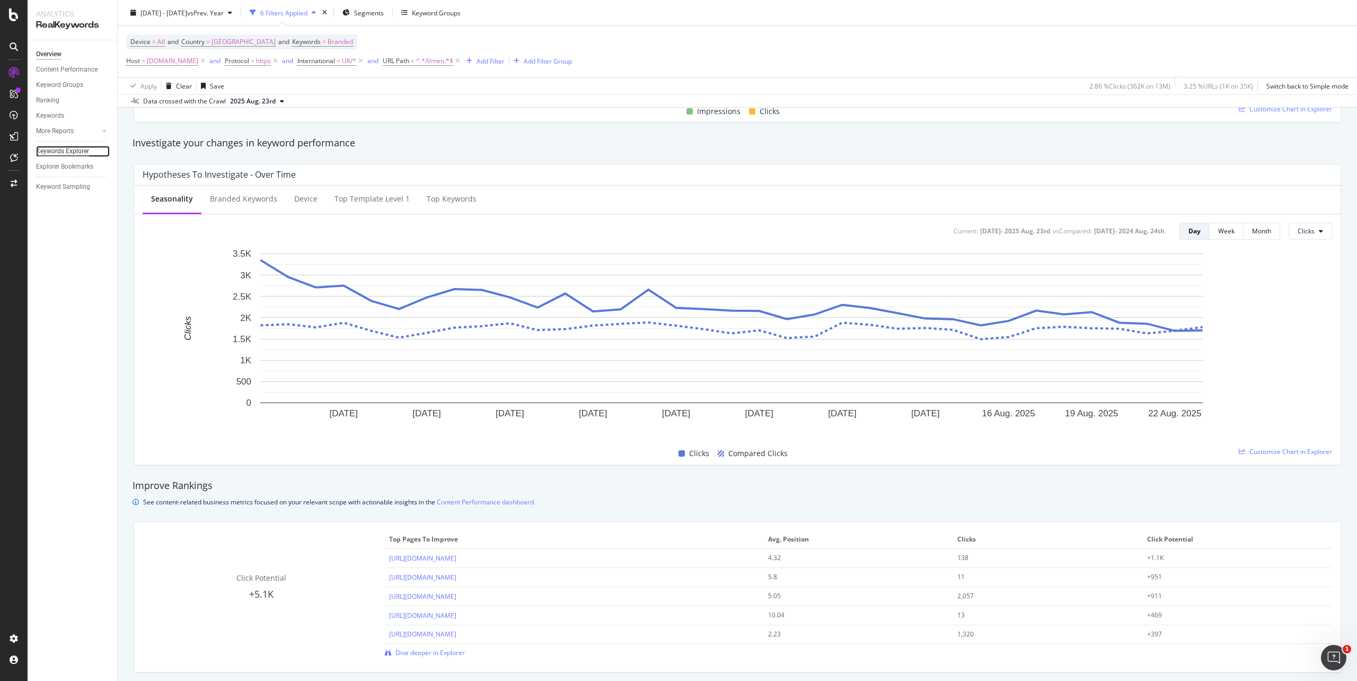
click at [68, 152] on div "Keywords Explorer" at bounding box center [62, 151] width 53 height 11
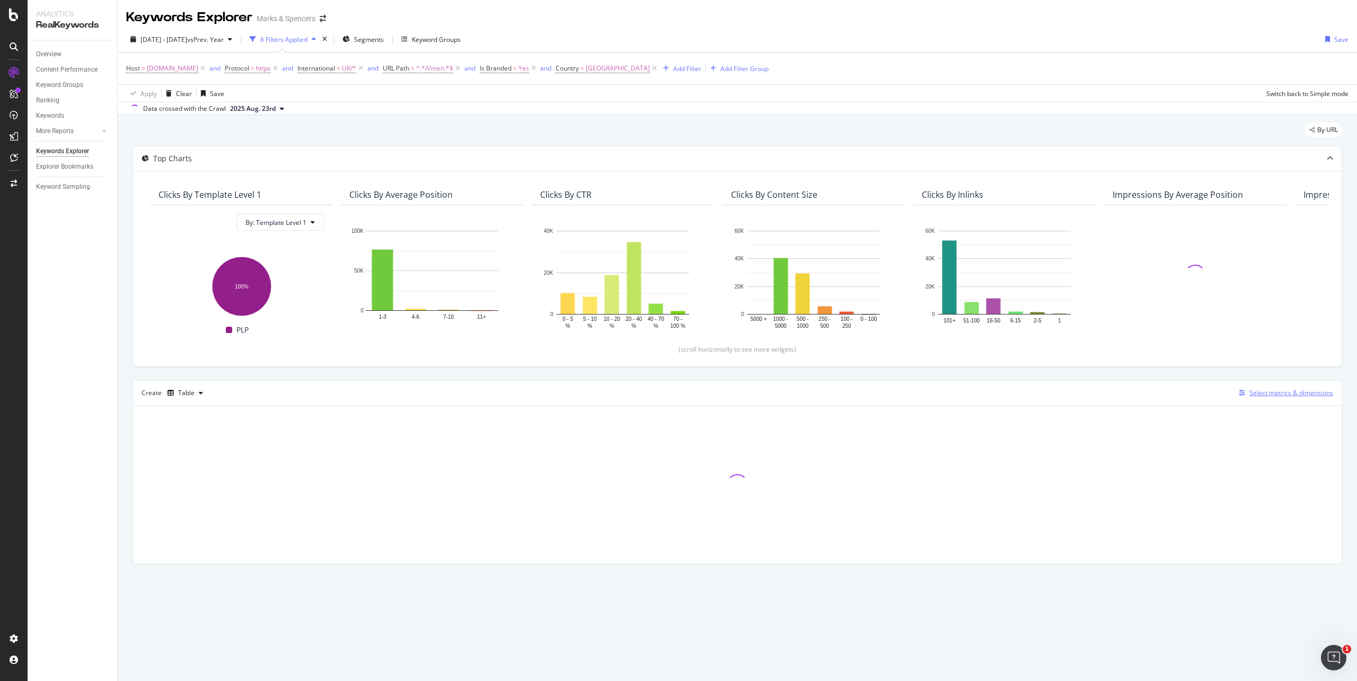
click at [1317, 397] on div "Select metrics & dimensions" at bounding box center [1292, 392] width 84 height 9
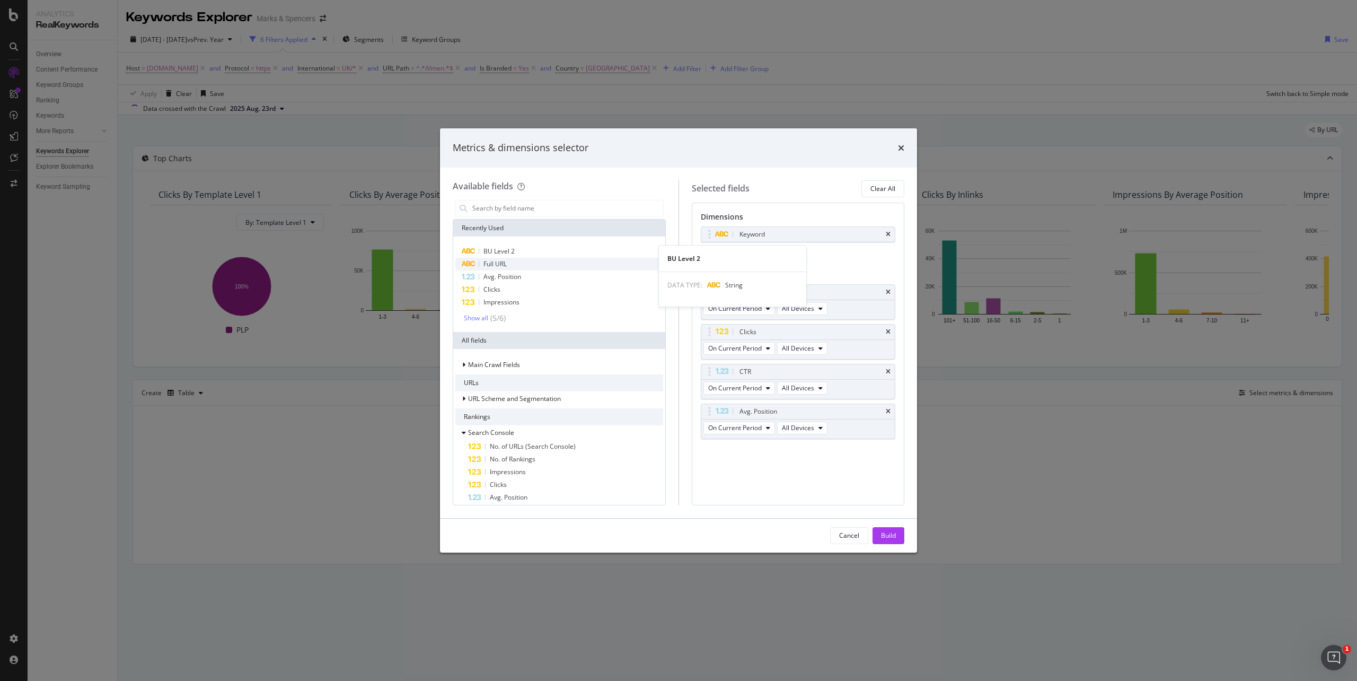
click at [529, 266] on div "Full URL" at bounding box center [560, 264] width 208 height 13
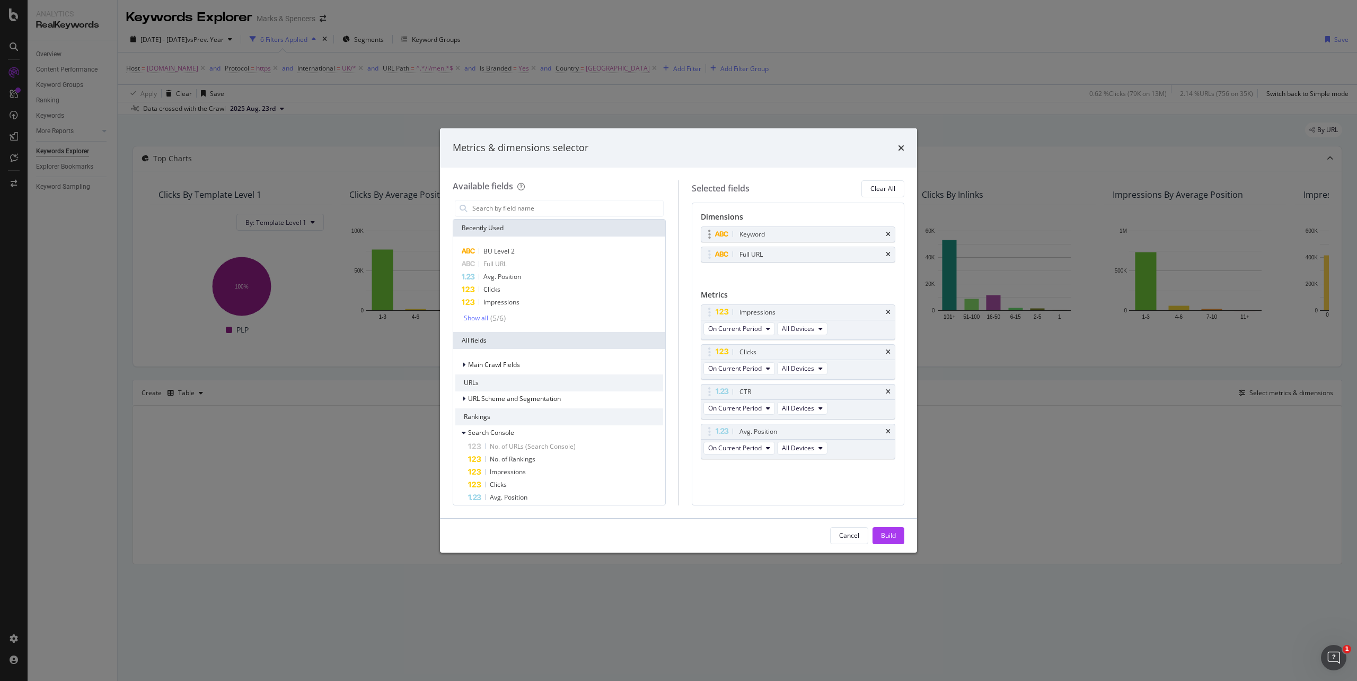
click at [886, 238] on div "Keyword" at bounding box center [799, 234] width 194 height 15
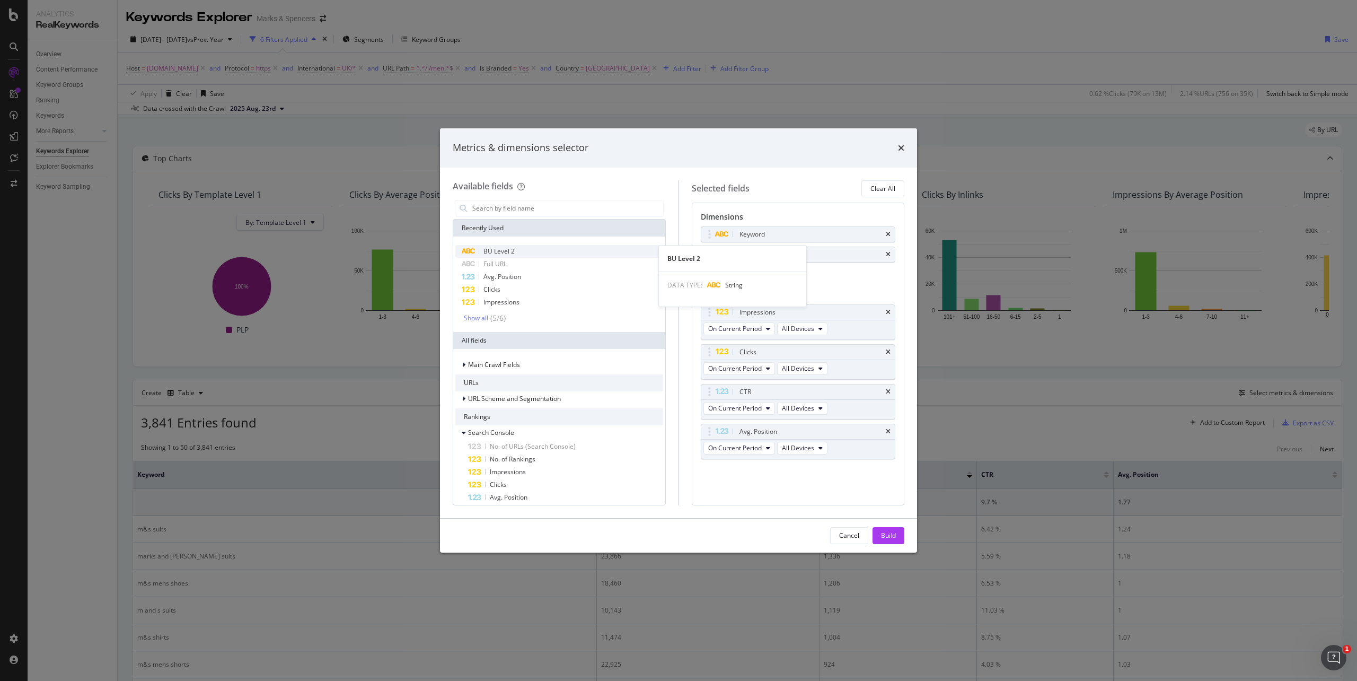
click at [495, 250] on span "BU Level 2" at bounding box center [499, 251] width 31 height 9
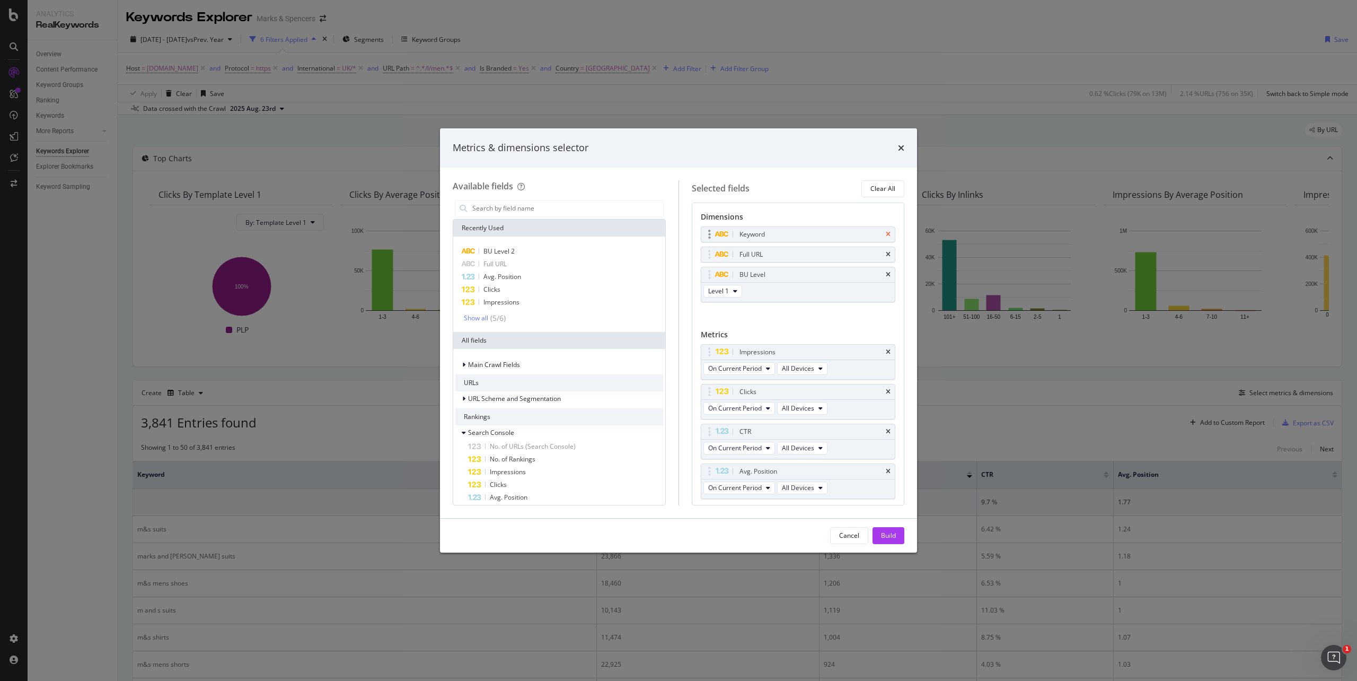
click at [886, 234] on icon "times" at bounding box center [888, 234] width 5 height 6
click at [732, 276] on button "Level 1" at bounding box center [723, 271] width 39 height 13
click at [731, 305] on span "Level 2" at bounding box center [723, 310] width 21 height 10
click at [801, 306] on div "Dimensions Full URL BU Level Level 2 You can use this field as a dimension Metr…" at bounding box center [798, 357] width 195 height 290
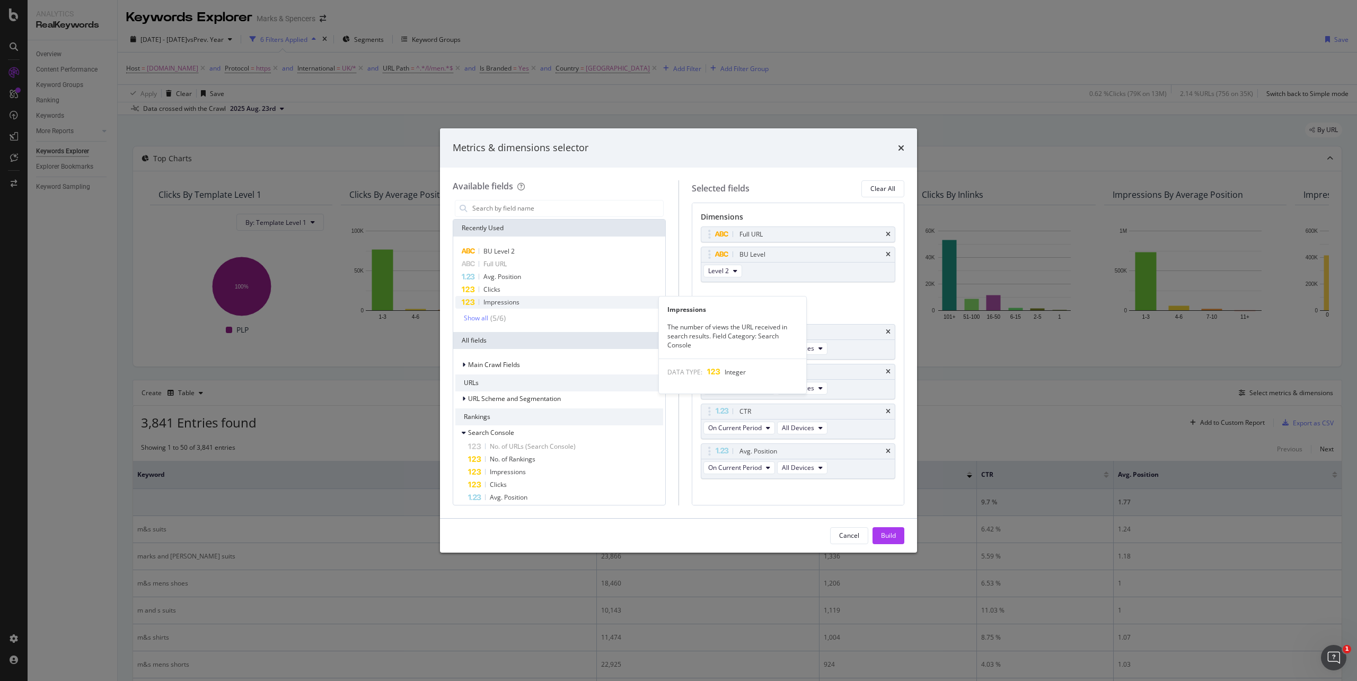
click at [506, 301] on span "Impressions" at bounding box center [502, 301] width 36 height 9
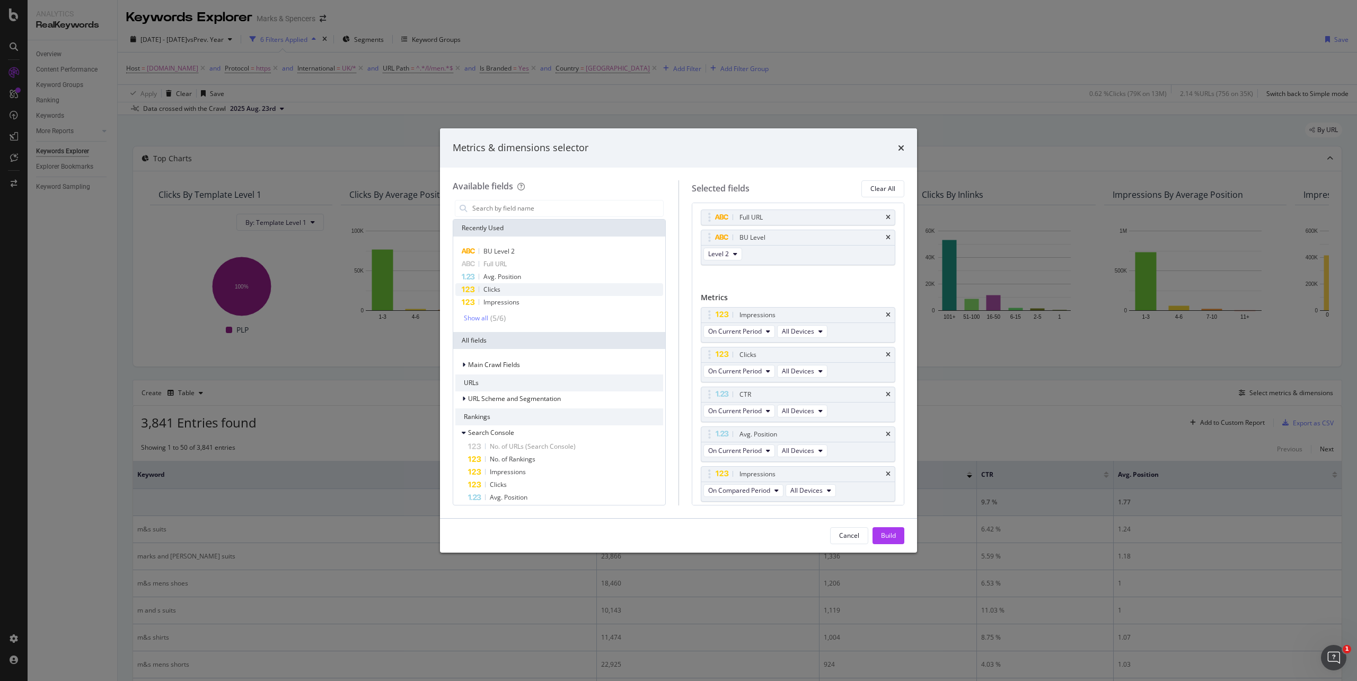
click at [495, 288] on span "Clicks" at bounding box center [492, 289] width 17 height 9
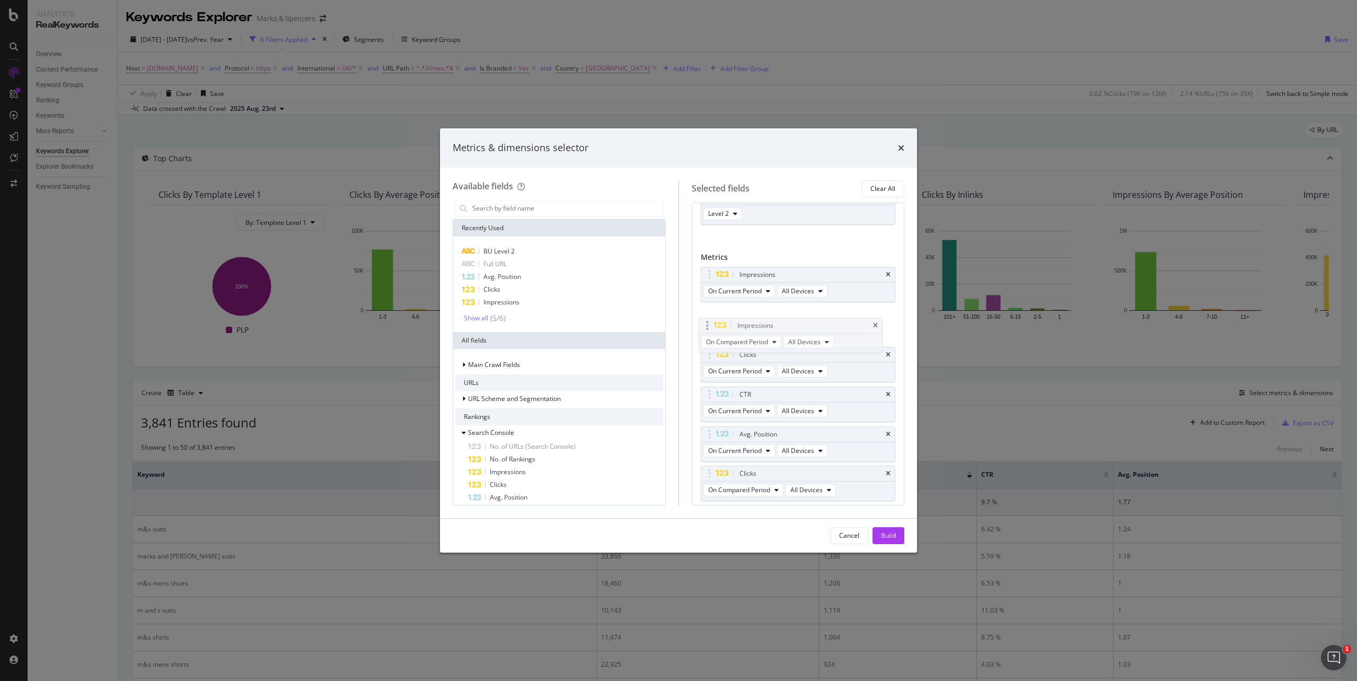
drag, startPoint x: 711, startPoint y: 438, endPoint x: 708, endPoint y: 327, distance: 110.8
click at [708, 327] on body "Analytics RealKeywords Overview Content Performance Keyword Groups Ranking Keyw…" at bounding box center [678, 340] width 1357 height 681
click at [749, 332] on span "On Compared Period" at bounding box center [739, 330] width 62 height 9
click at [742, 403] on div "Diff. between Periods - Value" at bounding box center [764, 409] width 119 height 15
drag, startPoint x: 710, startPoint y: 478, endPoint x: 730, endPoint y: 415, distance: 66.7
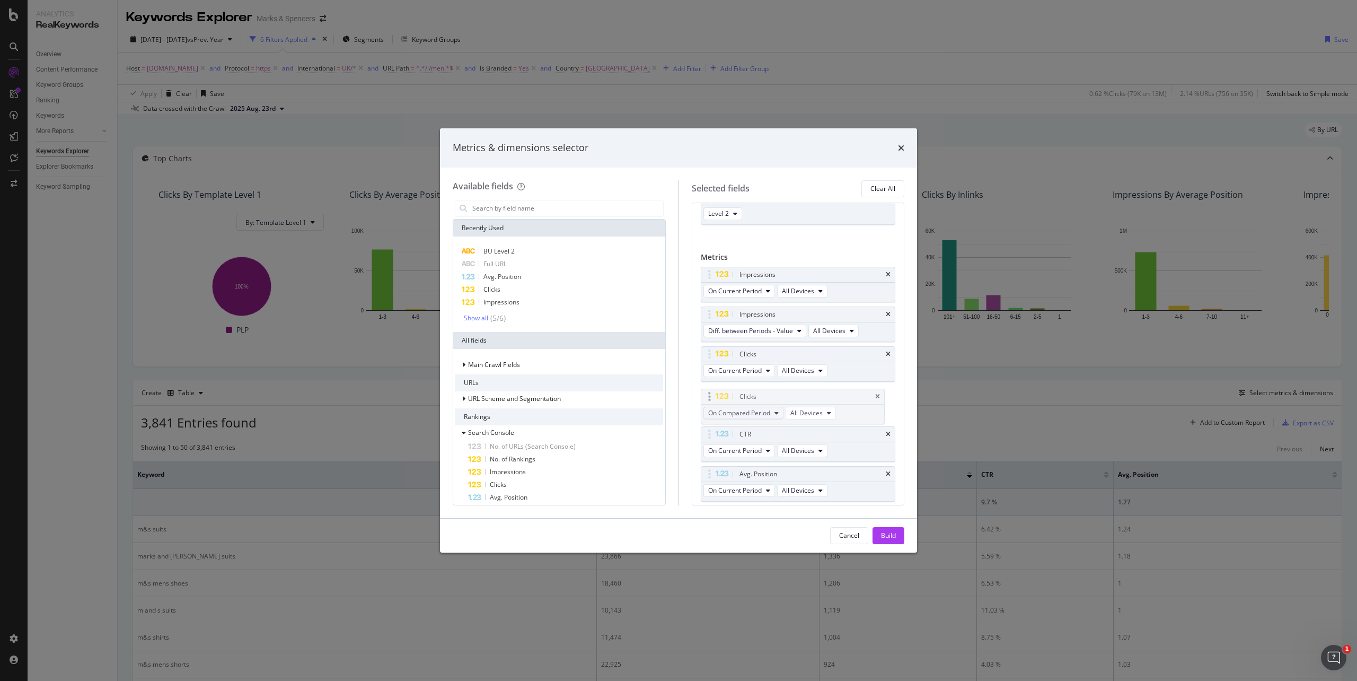
click at [704, 396] on body "Analytics RealKeywords Overview Content Performance Keyword Groups Ranking Keyw…" at bounding box center [678, 340] width 1357 height 681
click at [732, 411] on span "On Compared Period" at bounding box center [739, 410] width 62 height 9
drag, startPoint x: 732, startPoint y: 490, endPoint x: 904, endPoint y: 446, distance: 177.4
click at [732, 490] on span "Diff. between Periods - Value" at bounding box center [764, 491] width 102 height 10
click at [882, 437] on div "CTR" at bounding box center [799, 433] width 194 height 15
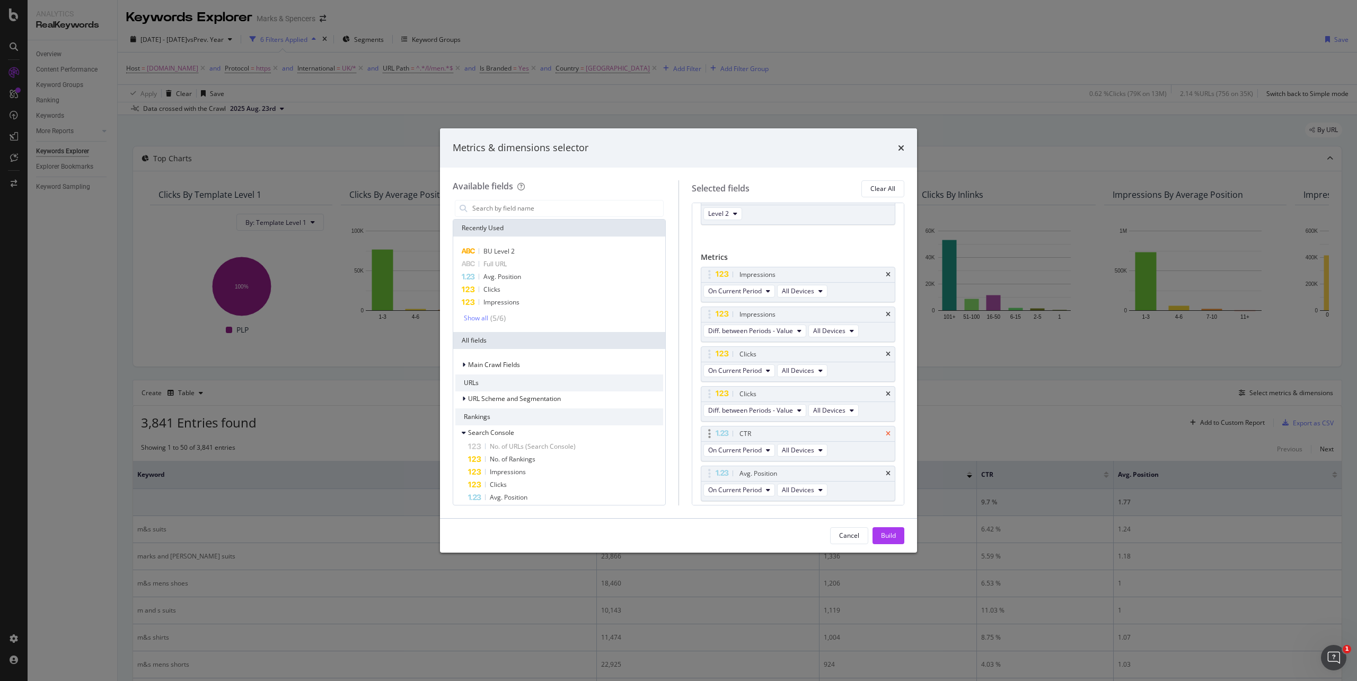
click at [886, 437] on icon "times" at bounding box center [888, 434] width 5 height 6
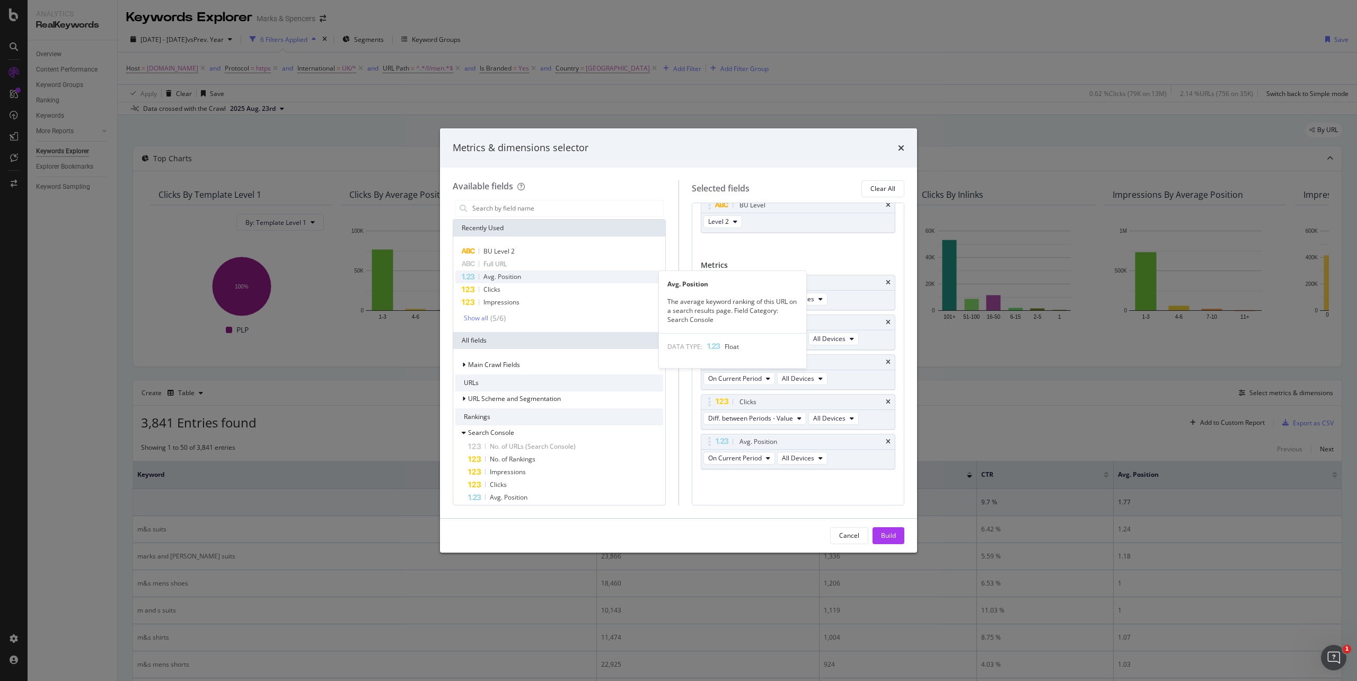
click at [504, 278] on span "Avg. Position" at bounding box center [503, 276] width 38 height 9
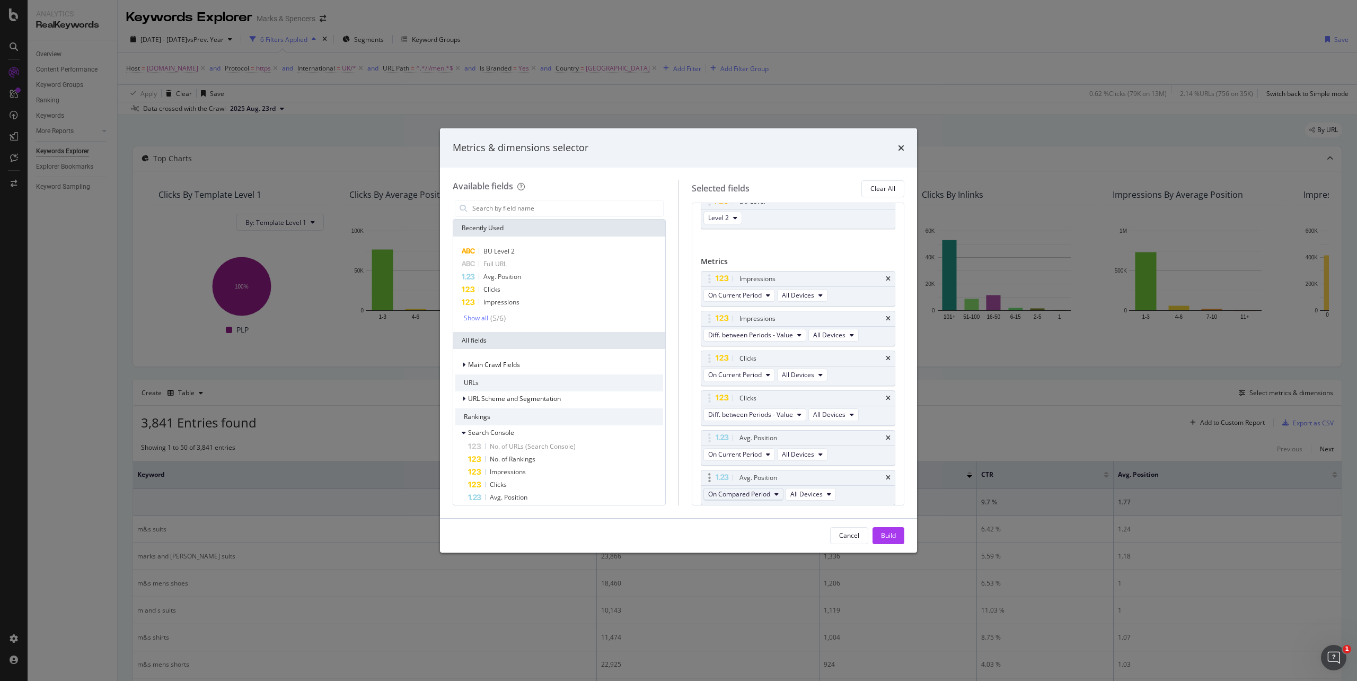
scroll to position [57, 0]
click at [768, 488] on span "On Compared Period" at bounding box center [739, 489] width 62 height 9
click at [763, 569] on span "Diff. between Periods - Value" at bounding box center [764, 571] width 102 height 10
click at [891, 540] on div "Build" at bounding box center [888, 536] width 15 height 16
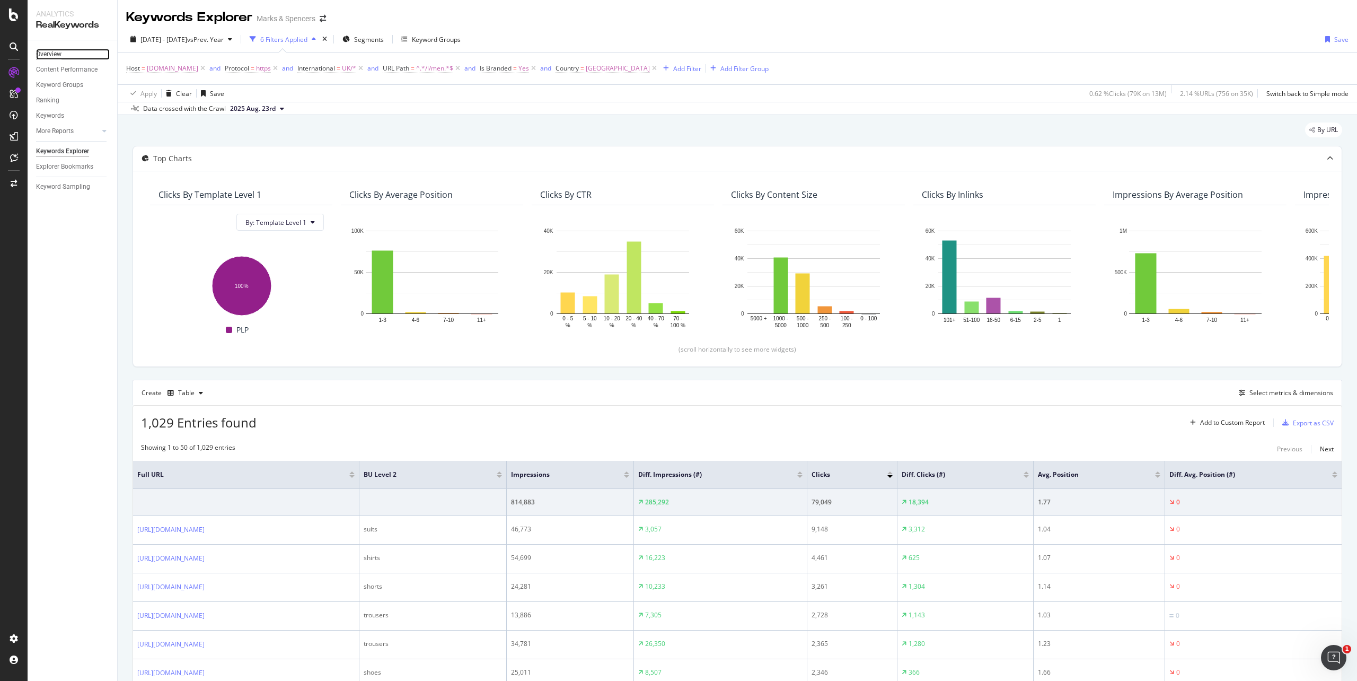
click at [58, 55] on div "Overview" at bounding box center [48, 54] width 25 height 11
